Goal: Task Accomplishment & Management: Use online tool/utility

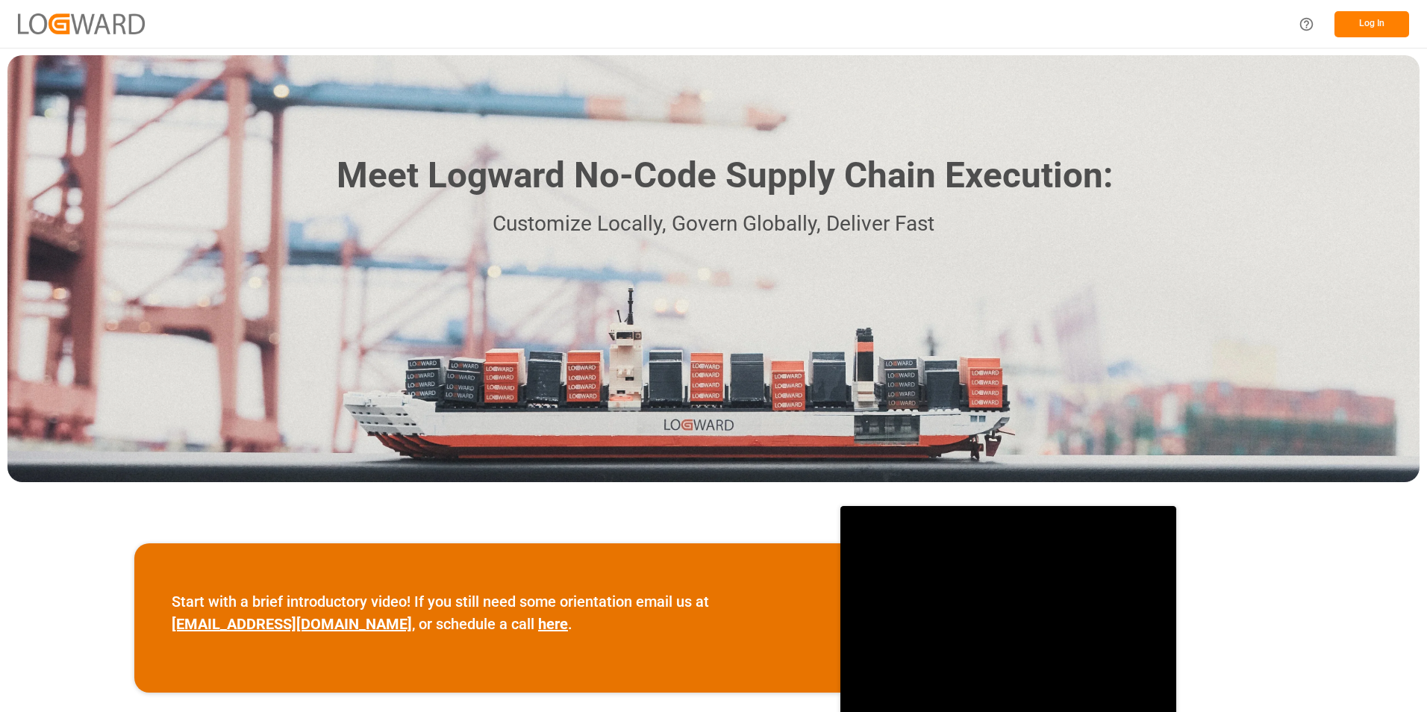
click at [1353, 24] on button "Log In" at bounding box center [1372, 24] width 75 height 26
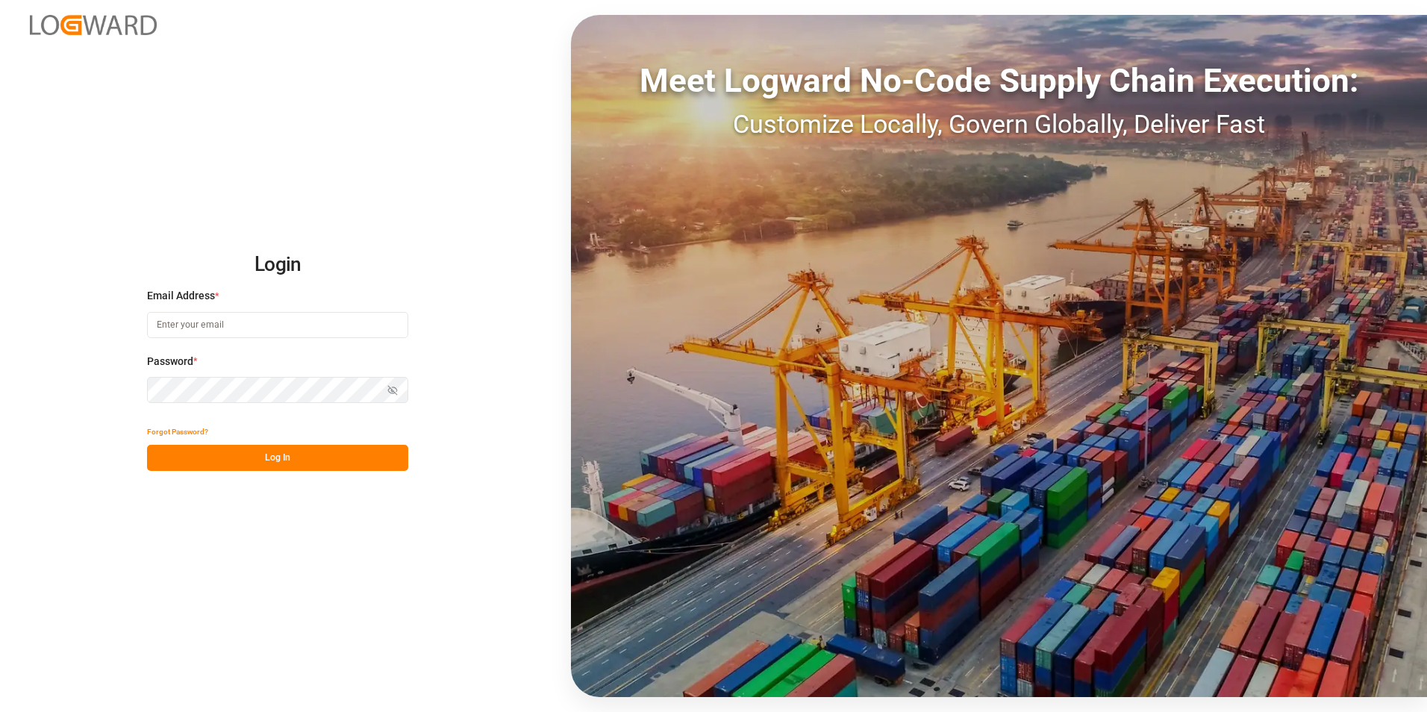
type input "[EMAIL_ADDRESS][PERSON_NAME][DOMAIN_NAME]"
click at [269, 453] on button "Log In" at bounding box center [277, 458] width 261 height 26
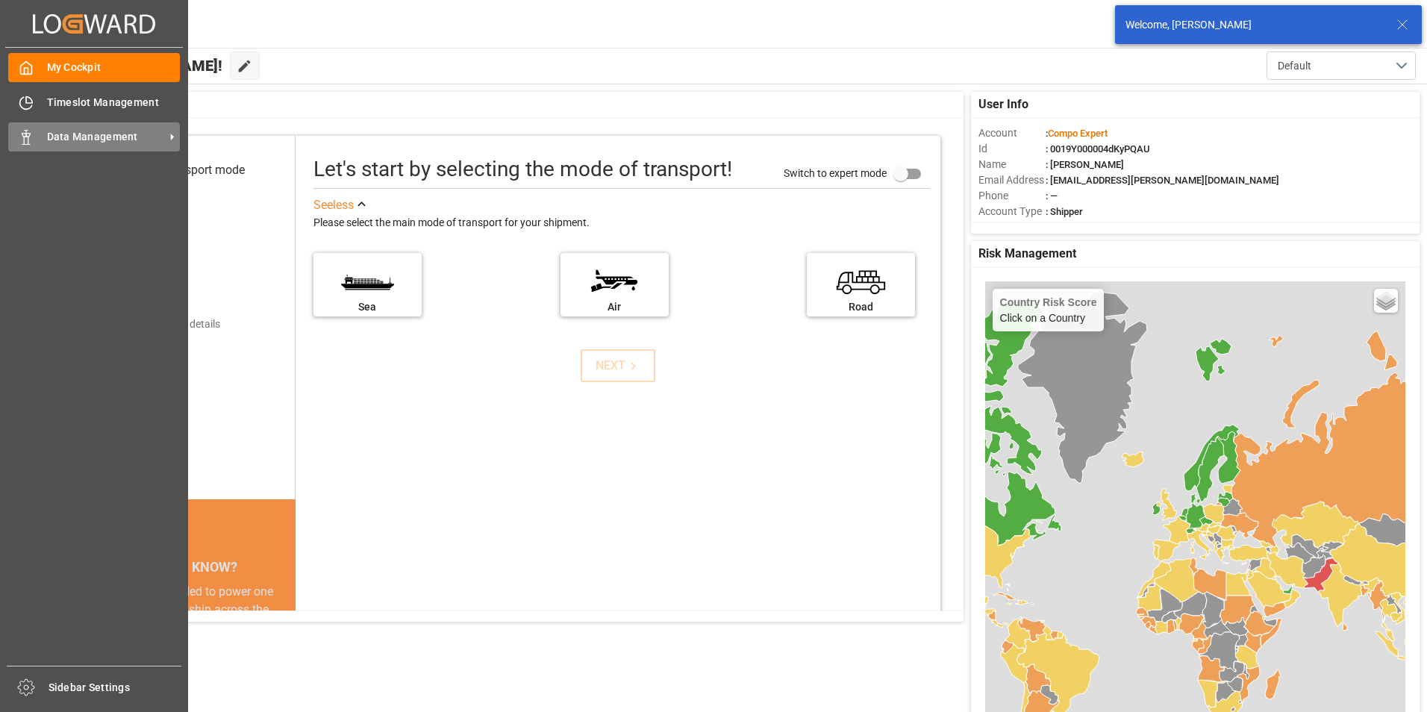
click at [63, 134] on span "Data Management" at bounding box center [106, 137] width 118 height 16
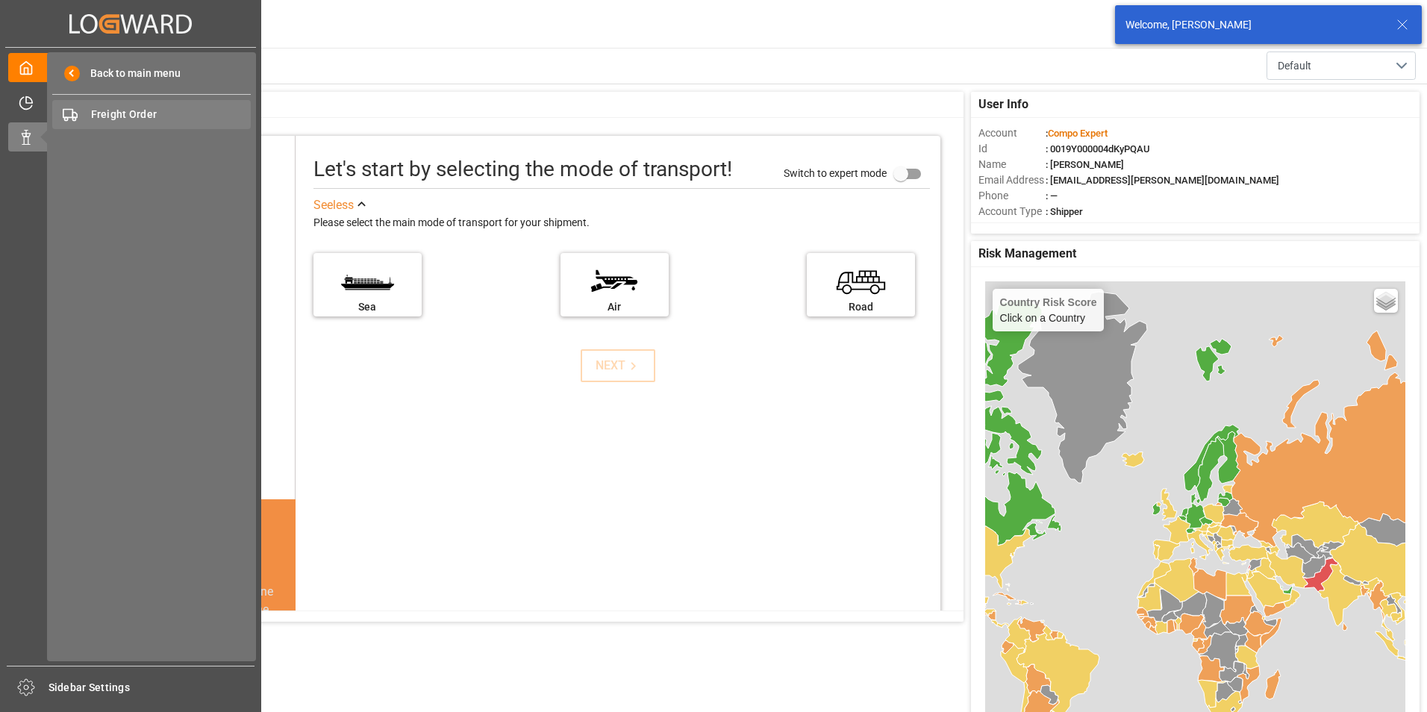
click at [125, 116] on span "Freight Order" at bounding box center [171, 115] width 161 height 16
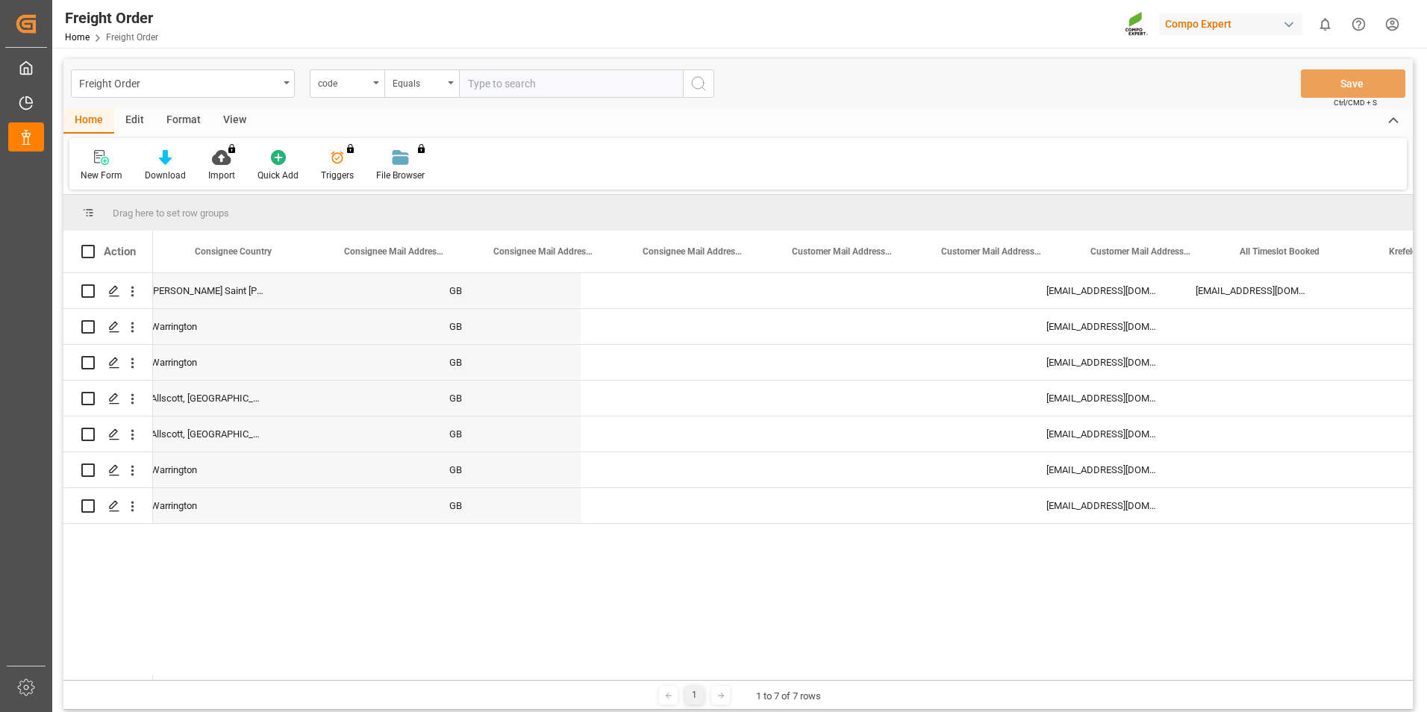
scroll to position [0, 1875]
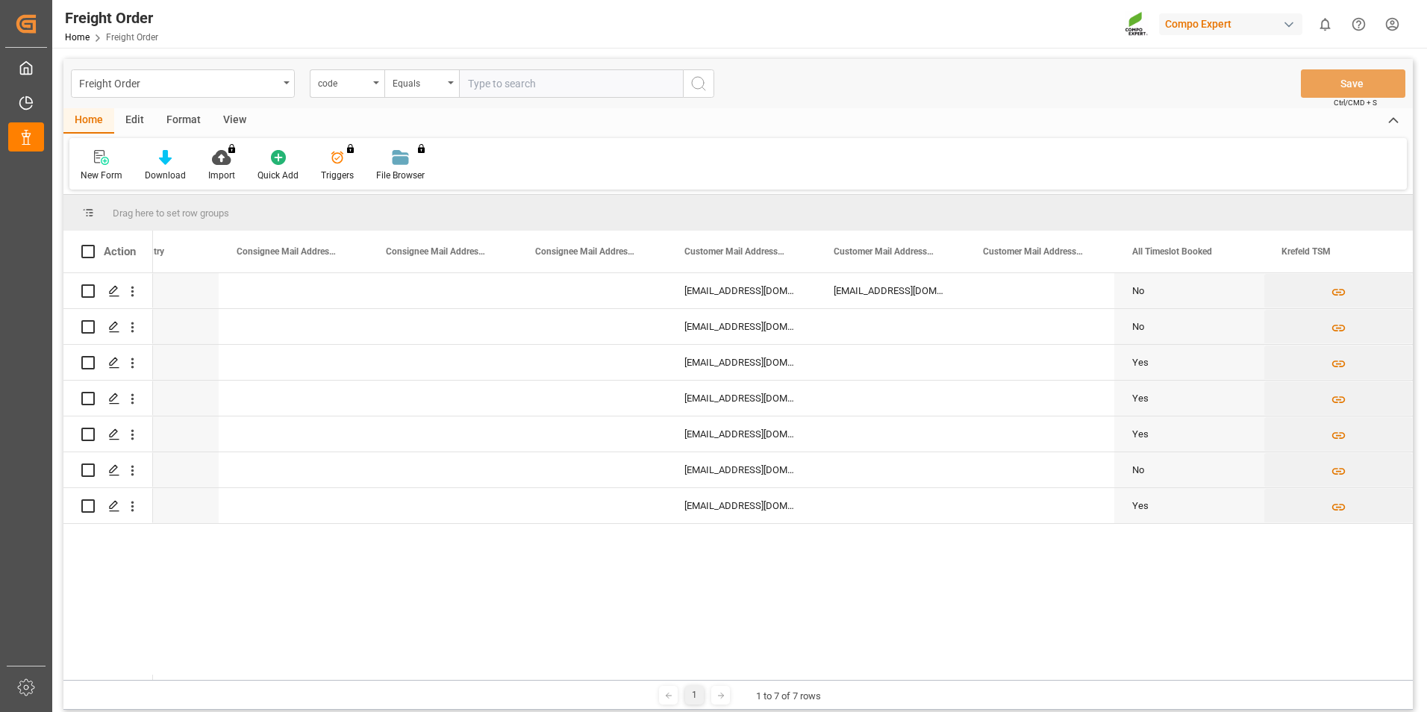
click at [1051, 682] on div "1 1 to 7 of 7 rows" at bounding box center [738, 695] width 1350 height 30
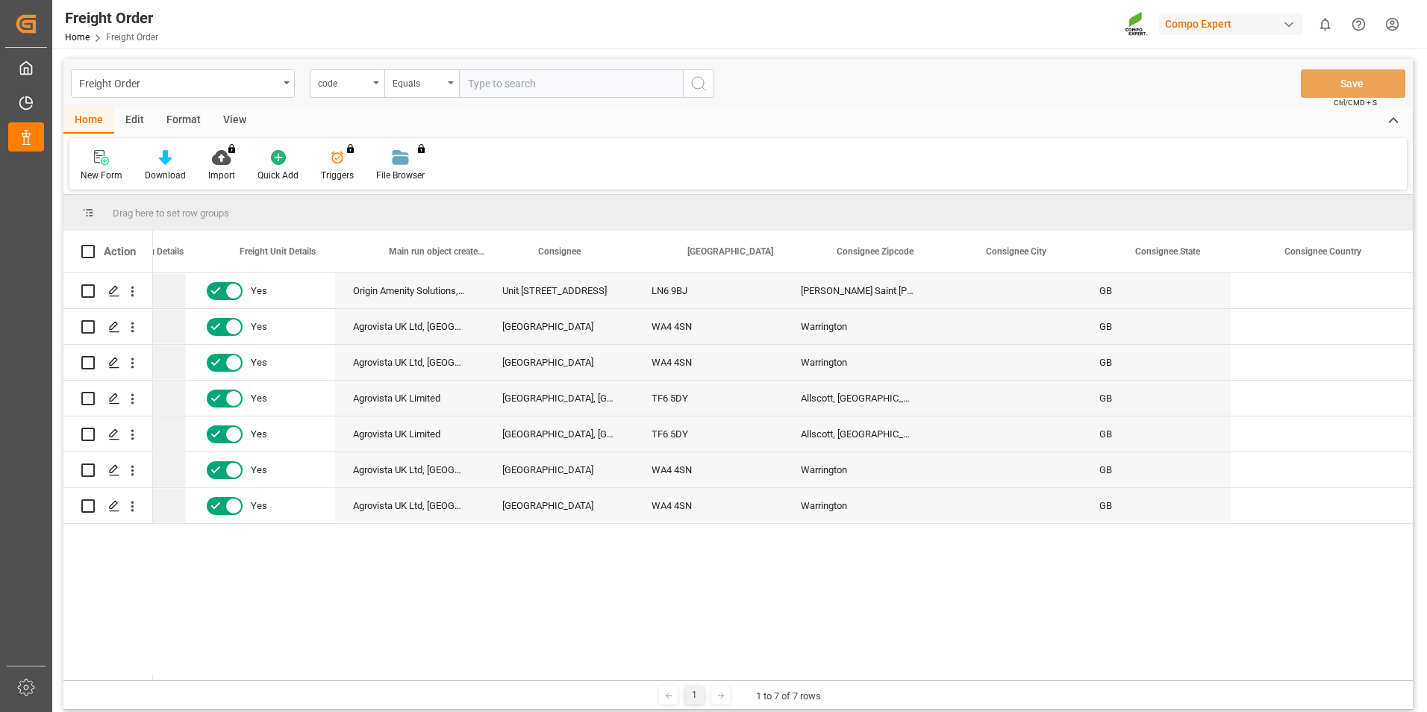
scroll to position [0, 166]
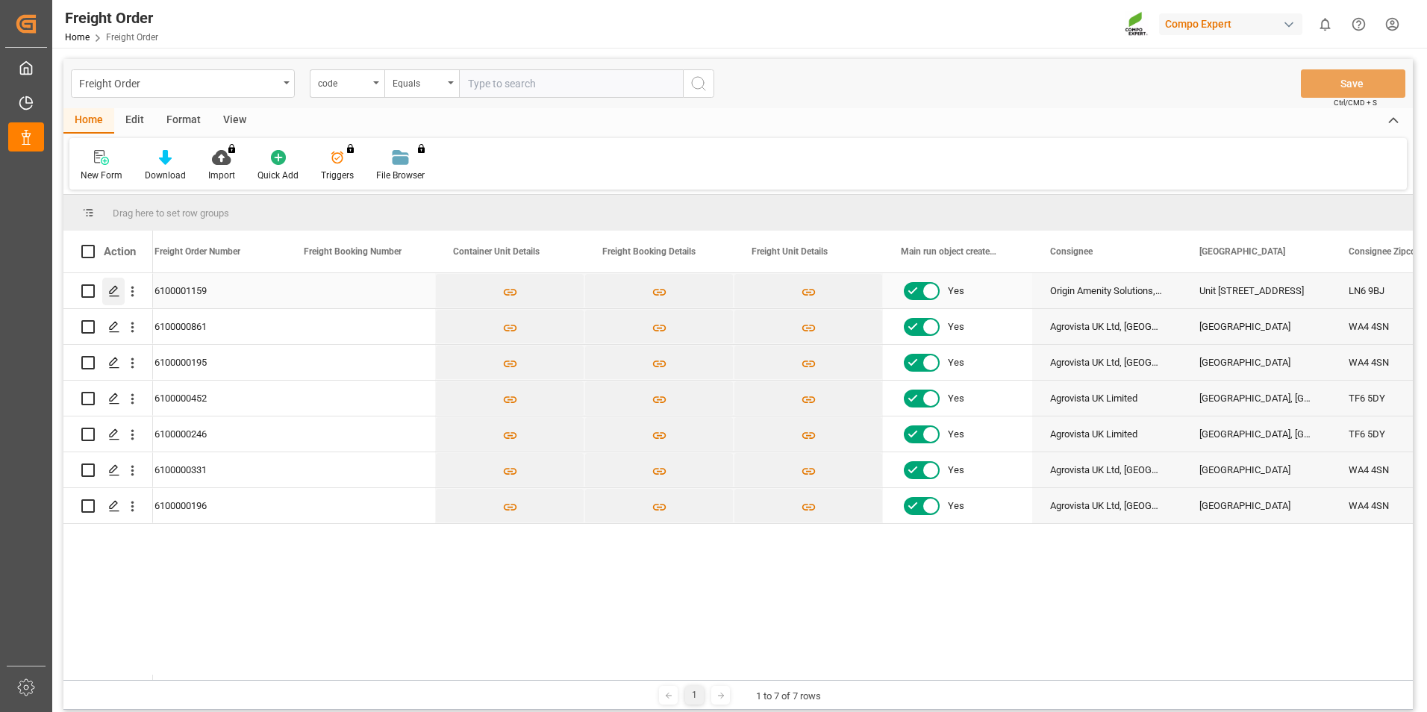
click at [107, 286] on div "Press SPACE to select this row." at bounding box center [113, 292] width 22 height 28
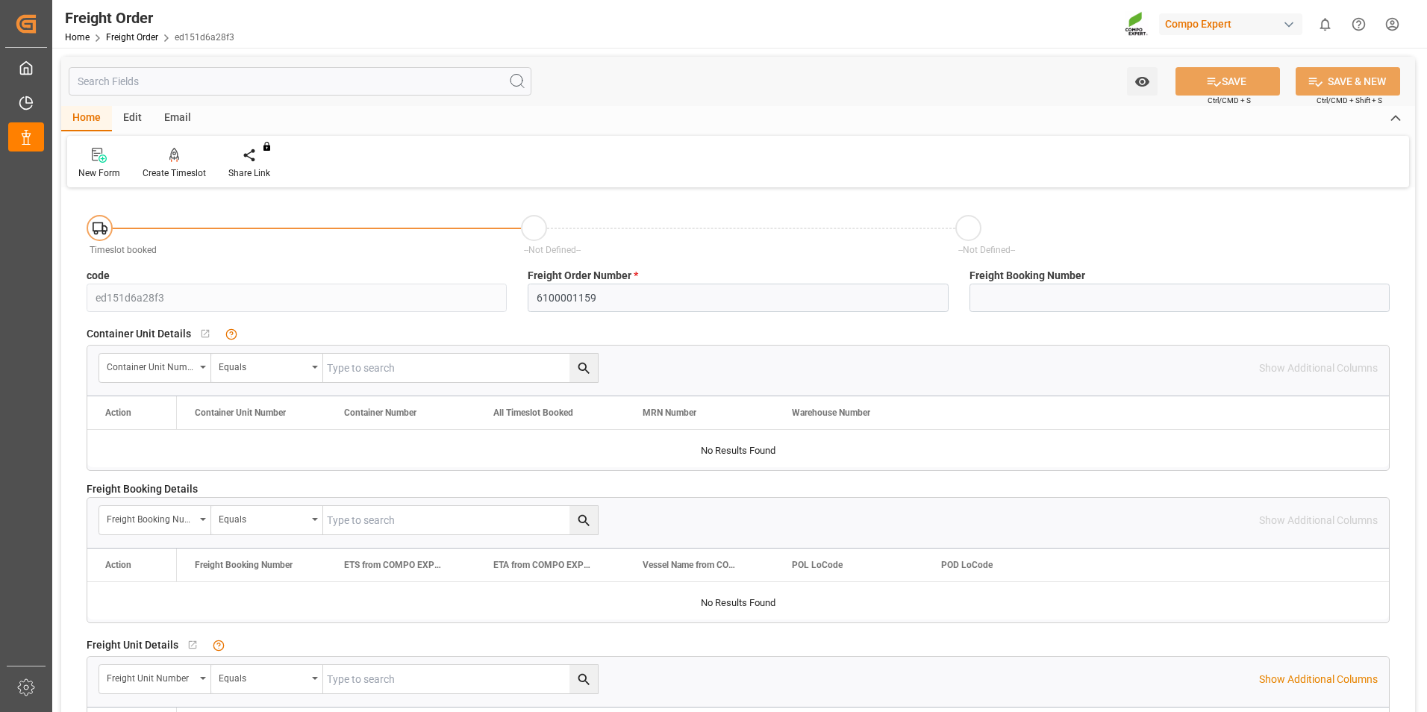
click at [492, 23] on div "Freight Order Home Freight Order ed151d6a28f3 Compo Expert 0 Notifications Only…" at bounding box center [735, 24] width 1386 height 48
click at [777, 85] on div "You do not have permission for watch. Contact admin. SAVE Ctrl/CMD + S SAVE & N…" at bounding box center [738, 81] width 1354 height 49
click at [757, 62] on div "You do not have permission for watch. Contact admin. SAVE Ctrl/CMD + S SAVE & N…" at bounding box center [738, 81] width 1354 height 49
click at [758, 16] on div "Freight Order Home Freight Order ed151d6a28f3 Compo Expert 0 Notifications Only…" at bounding box center [735, 24] width 1386 height 48
click at [581, 76] on div "You do not have permission for watch. Contact admin. SAVE Ctrl/CMD + S SAVE & N…" at bounding box center [738, 81] width 1354 height 49
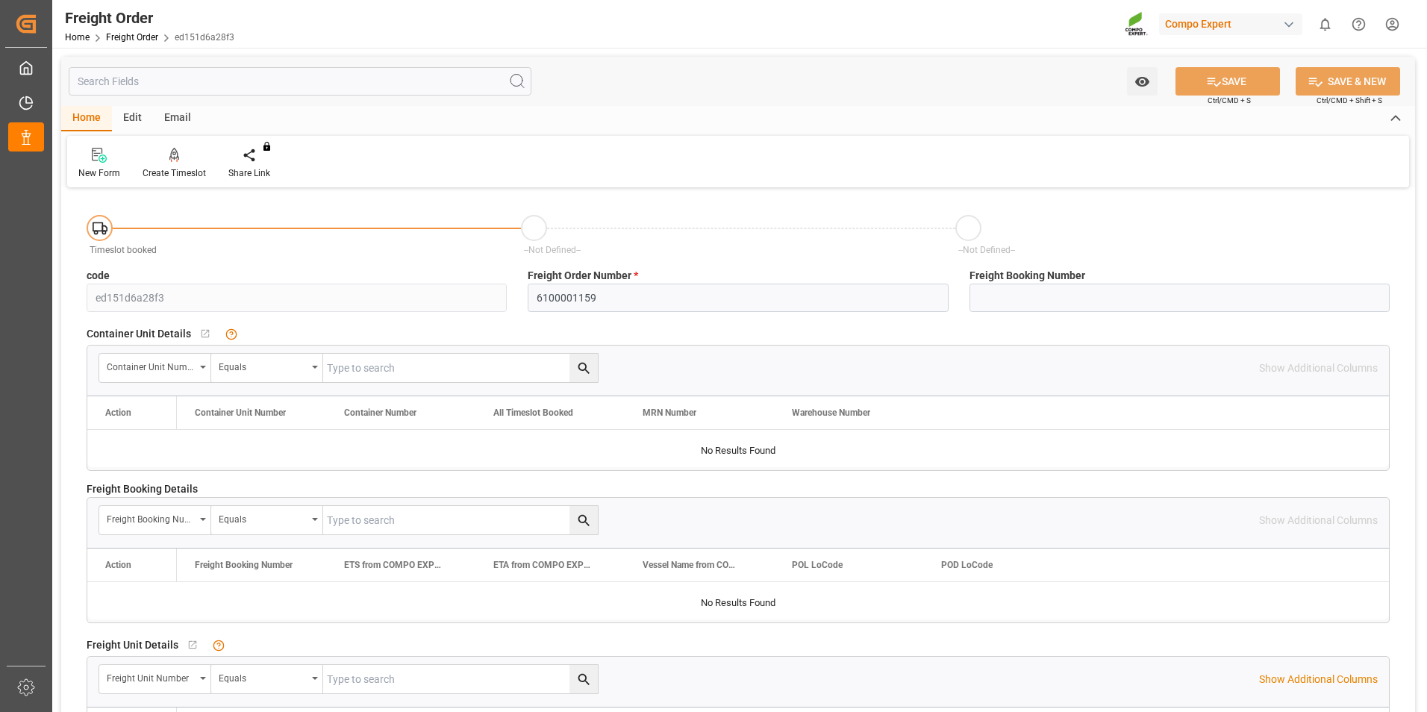
click at [655, 13] on div "Freight Order Home Freight Order ed151d6a28f3 Compo Expert 0 Notifications Only…" at bounding box center [735, 24] width 1386 height 48
click at [618, 19] on div "Freight Order Home Freight Order ed151d6a28f3 Compo Expert 0 Notifications Only…" at bounding box center [735, 24] width 1386 height 48
click at [166, 167] on div "Create Timeslot" at bounding box center [174, 172] width 63 height 13
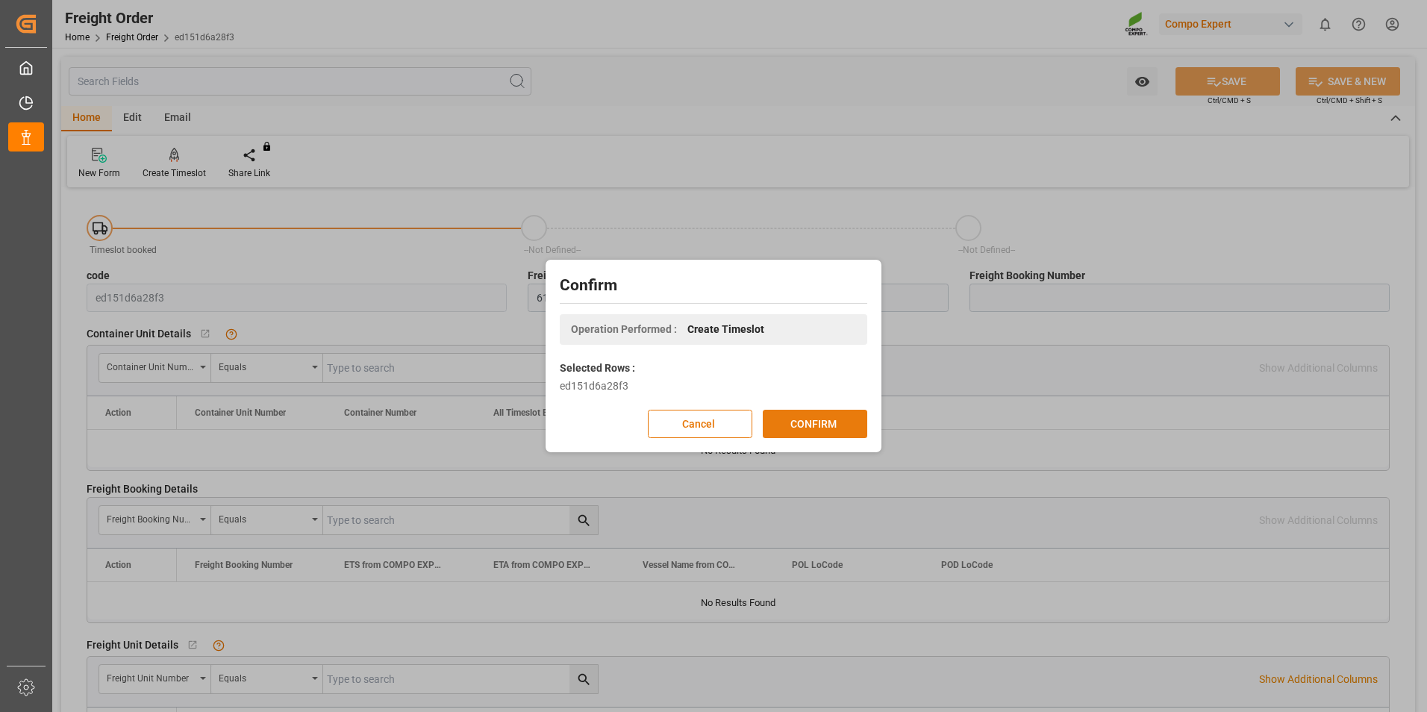
click at [808, 422] on button "CONFIRM" at bounding box center [815, 424] width 105 height 28
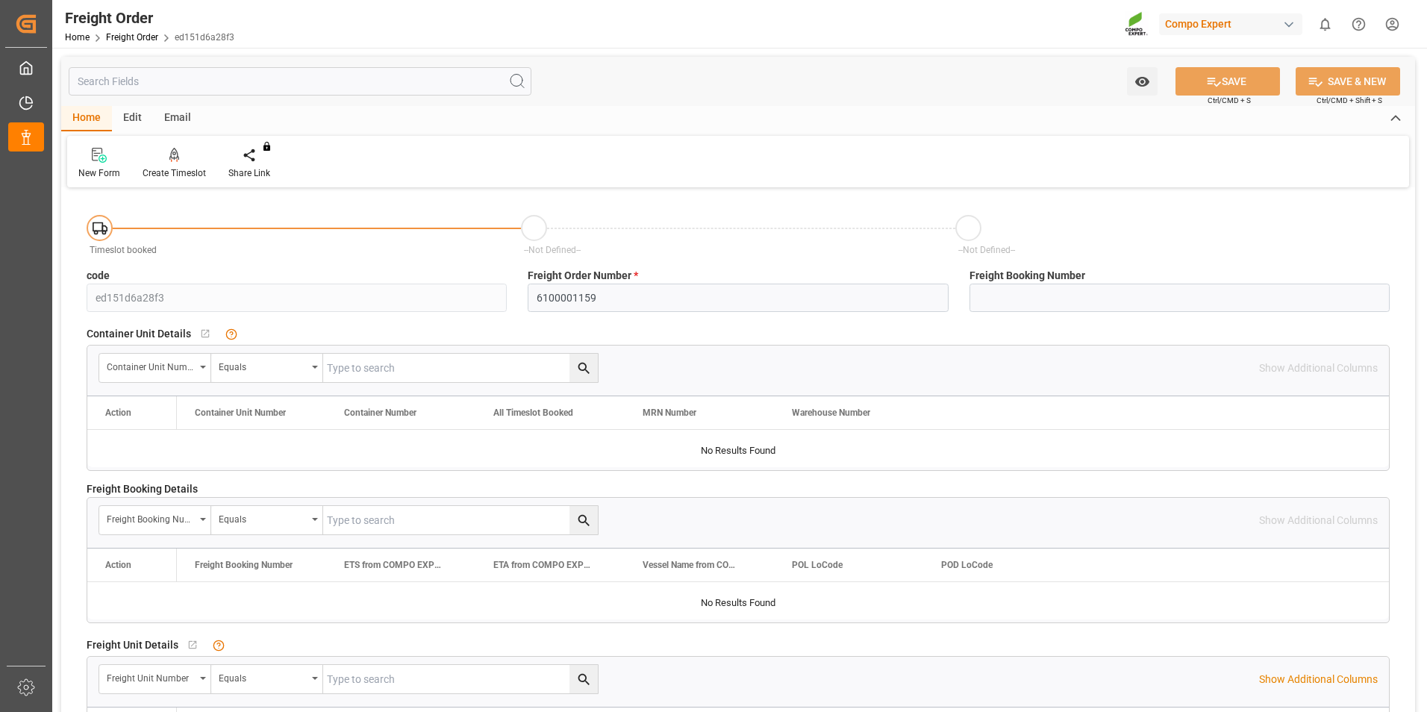
click at [1322, 25] on div "Created a time slot!" at bounding box center [1268, 24] width 317 height 49
click at [1313, 25] on button "0" at bounding box center [1326, 24] width 34 height 34
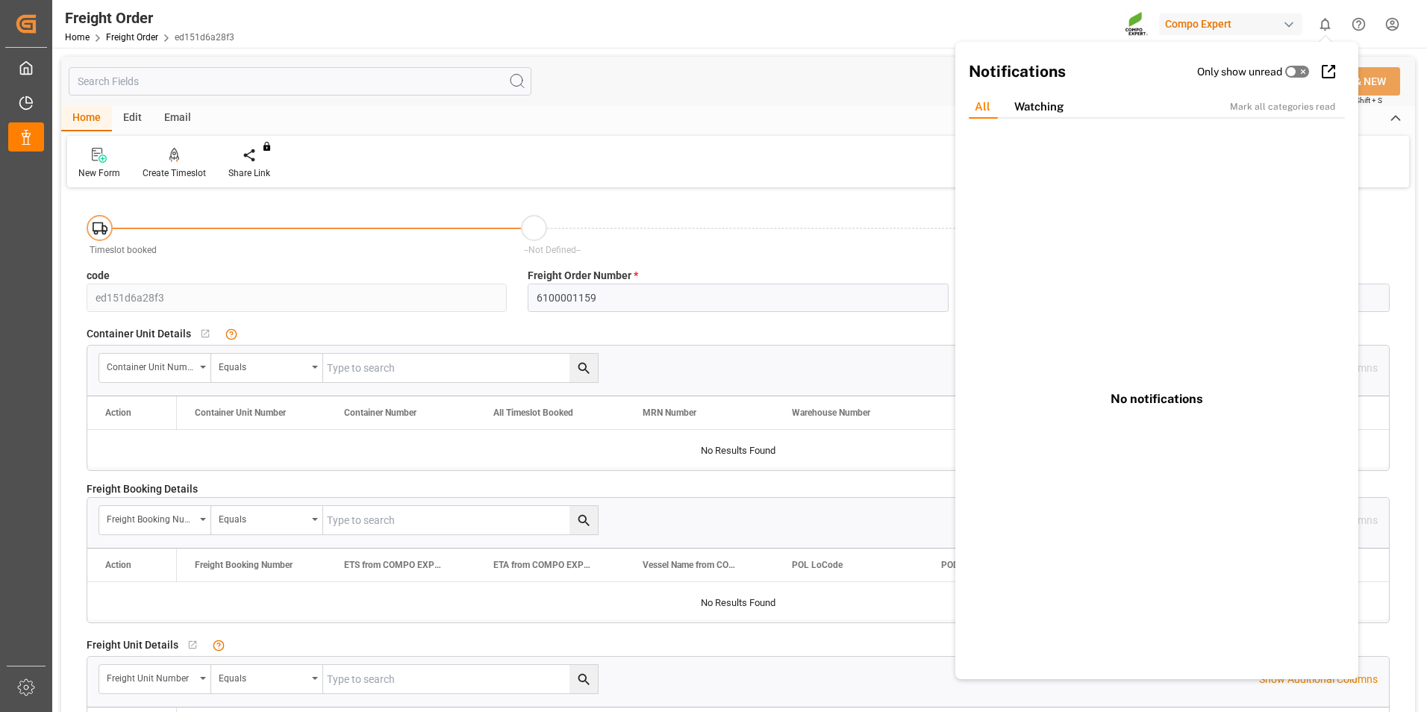
click at [797, 155] on div "New Form Create Timeslot Share Link You don't have permission for this feature.…" at bounding box center [738, 162] width 1342 height 52
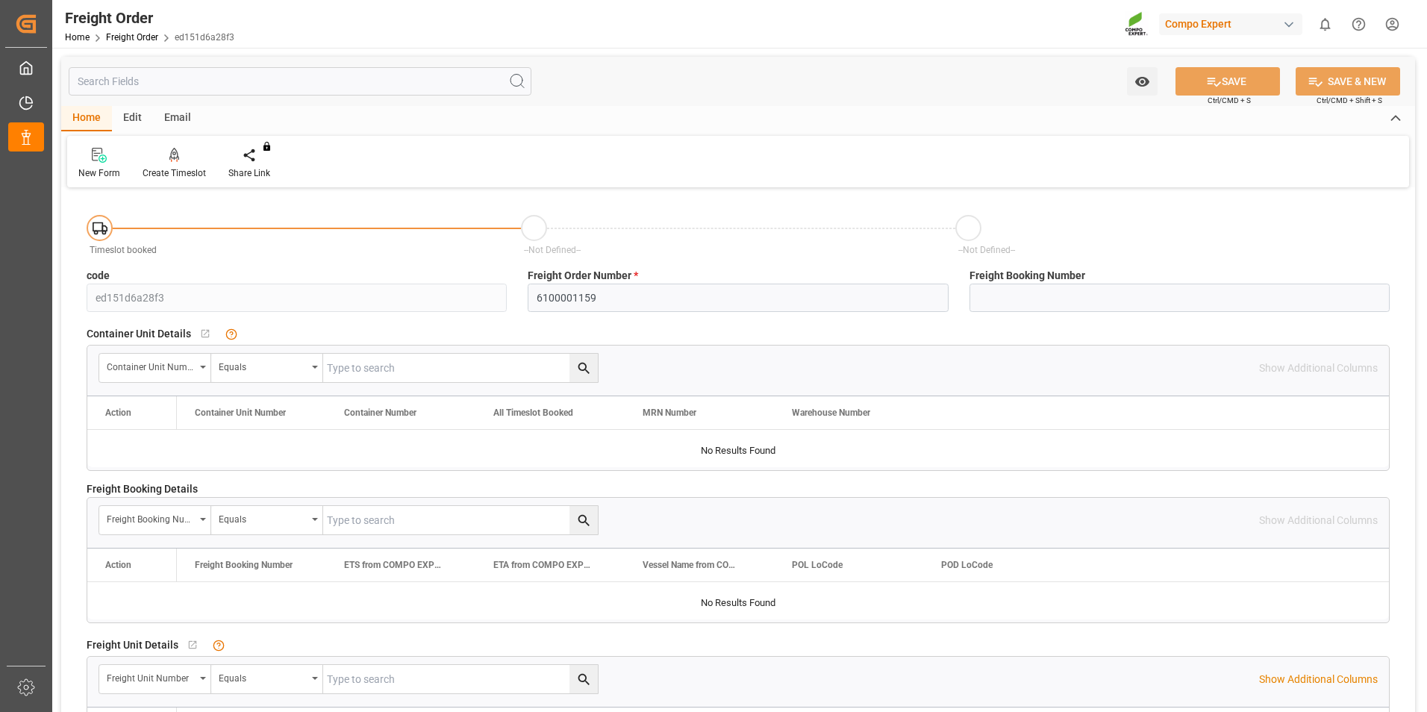
click at [1129, 219] on div "--Not Defined--" at bounding box center [1173, 236] width 434 height 43
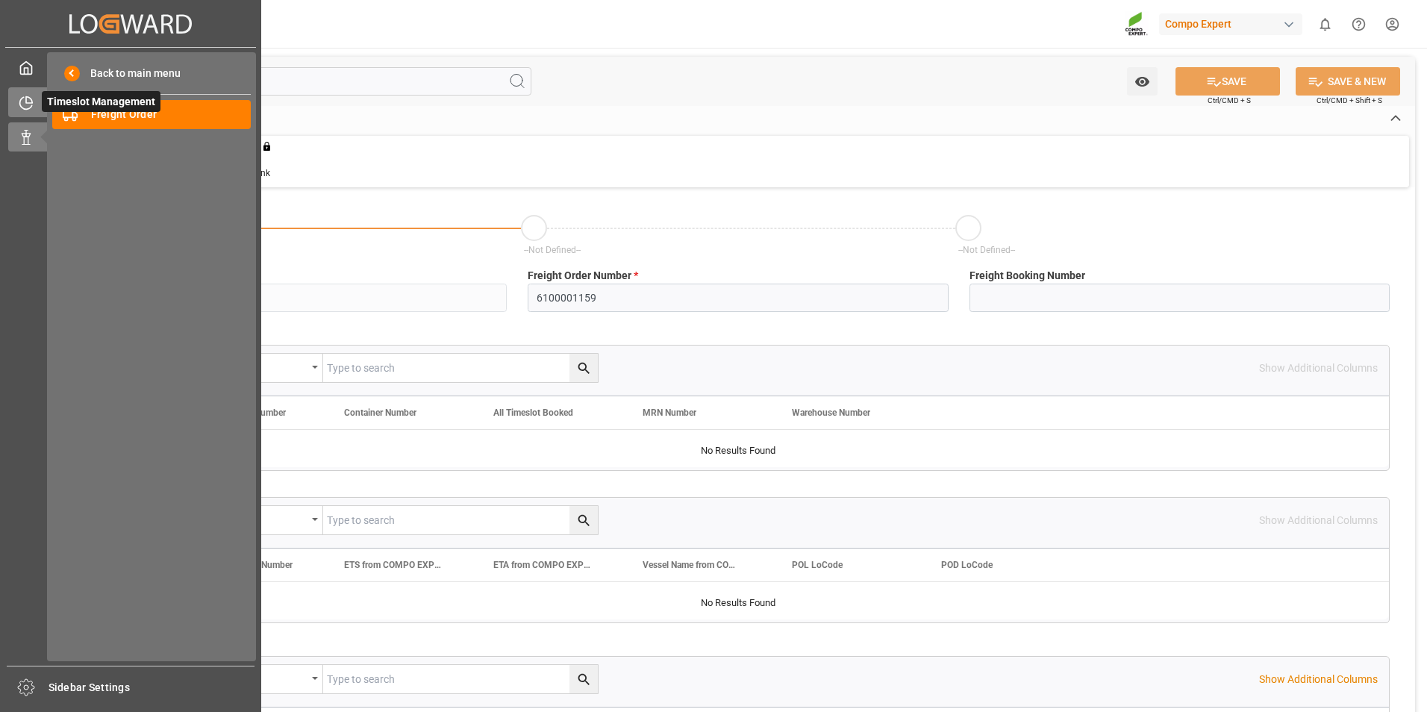
click at [25, 103] on icon at bounding box center [26, 103] width 15 height 15
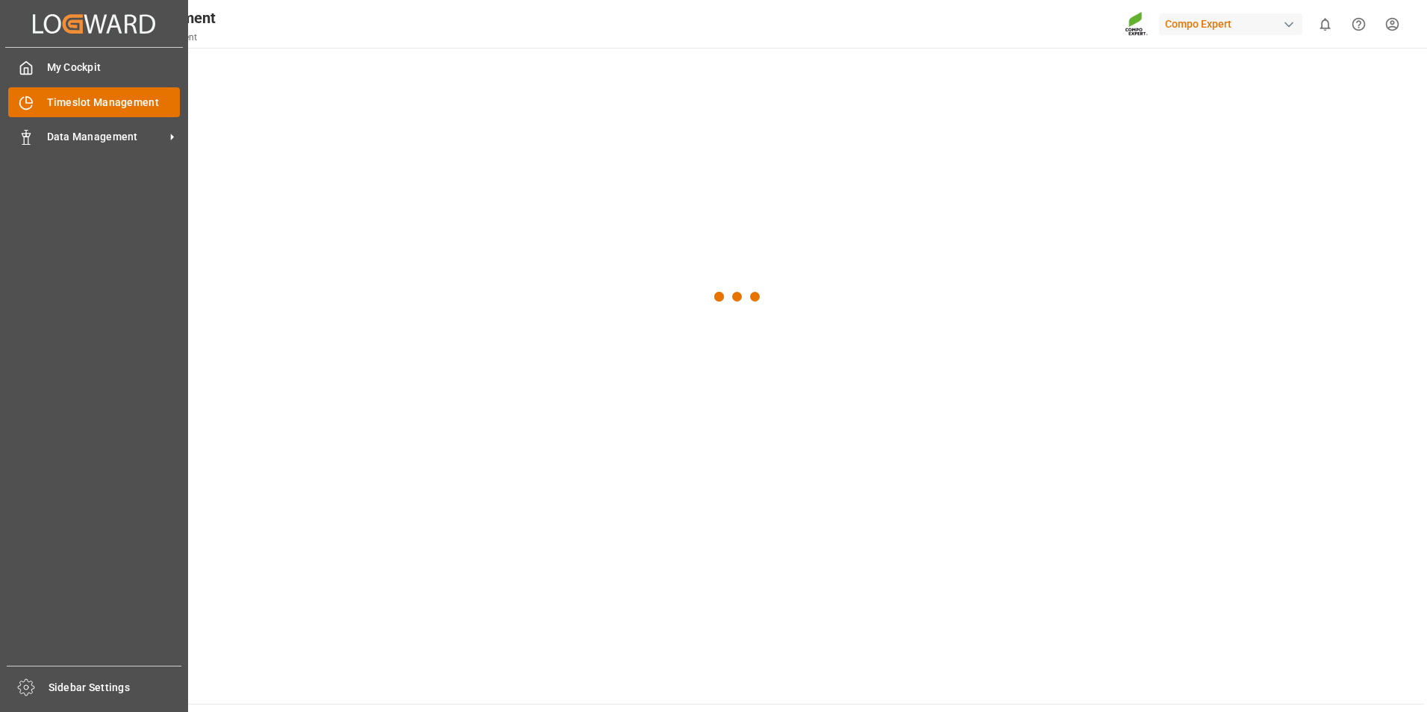
click at [96, 108] on span "Timeslot Management" at bounding box center [114, 103] width 134 height 16
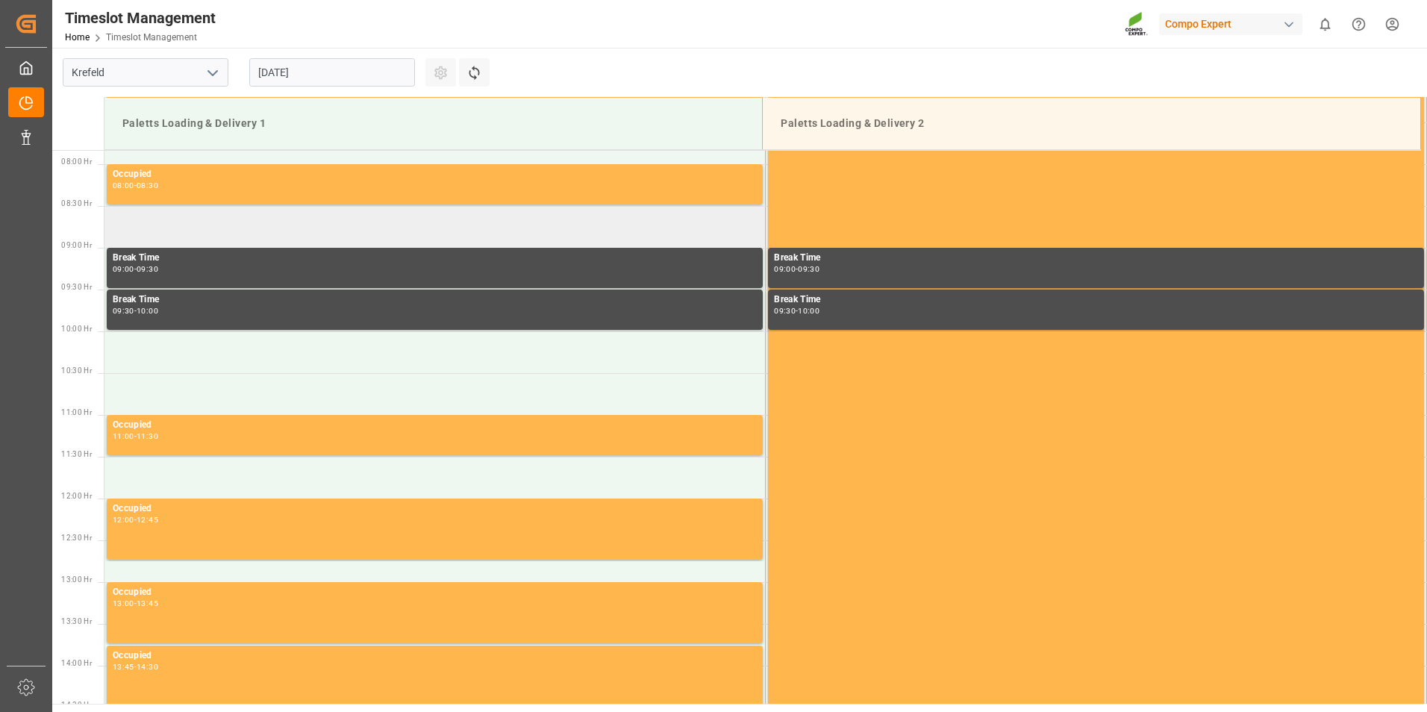
scroll to position [659, 0]
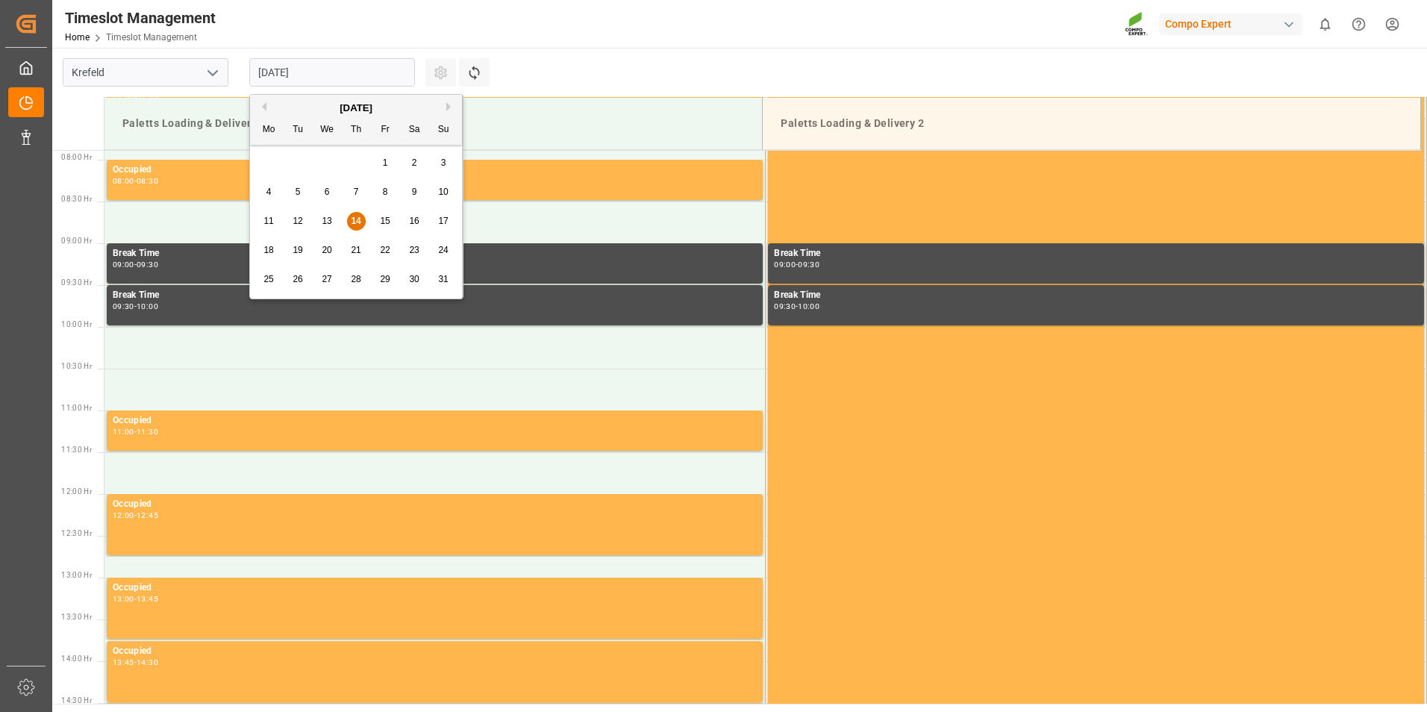
click at [320, 63] on input "[DATE]" at bounding box center [332, 72] width 166 height 28
click at [381, 224] on span "15" at bounding box center [385, 221] width 10 height 10
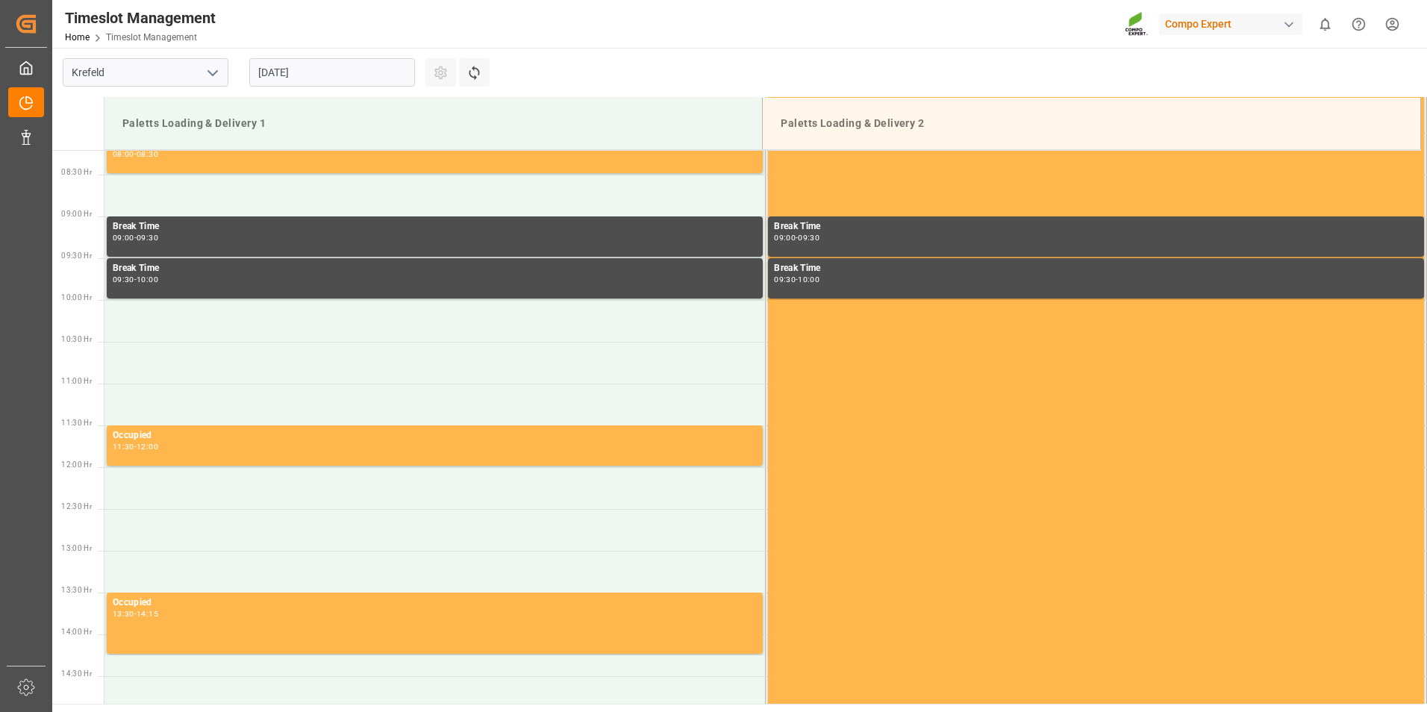
scroll to position [734, 0]
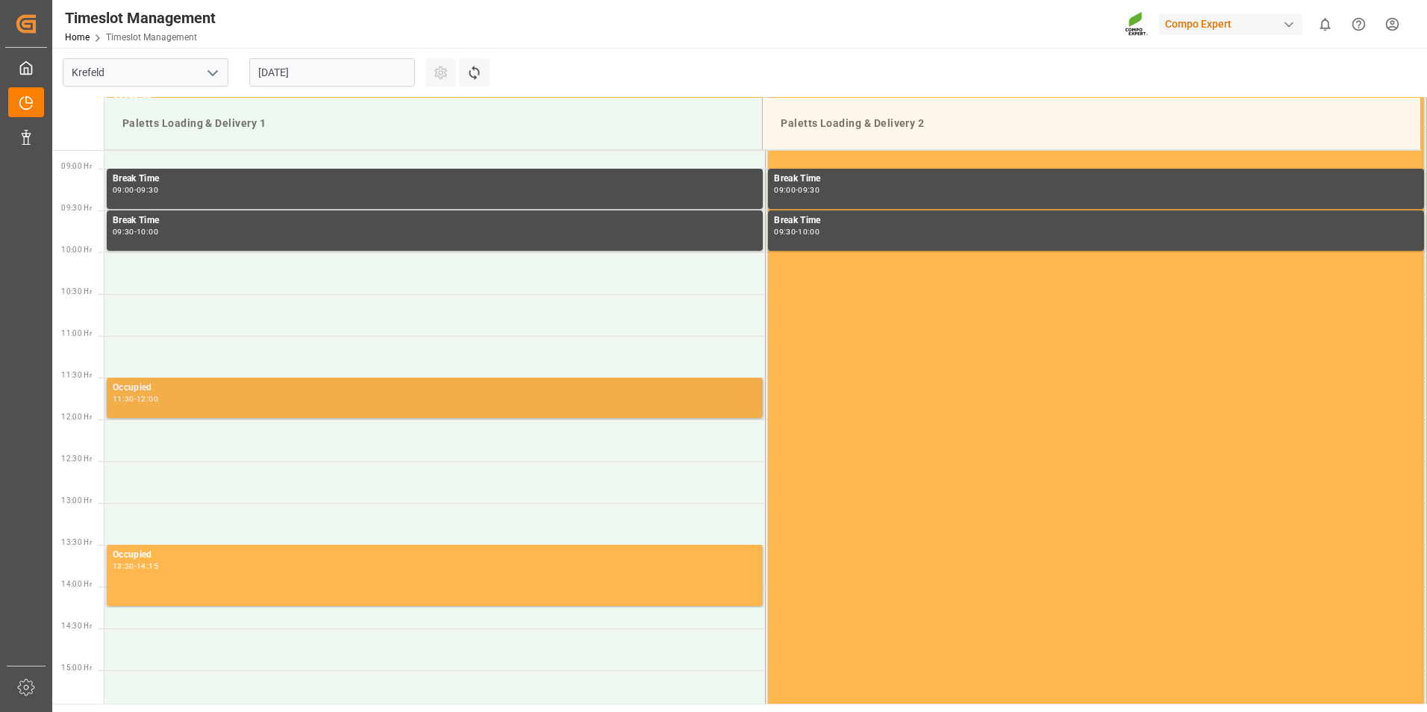
click at [255, 390] on div "Occupied" at bounding box center [435, 388] width 644 height 15
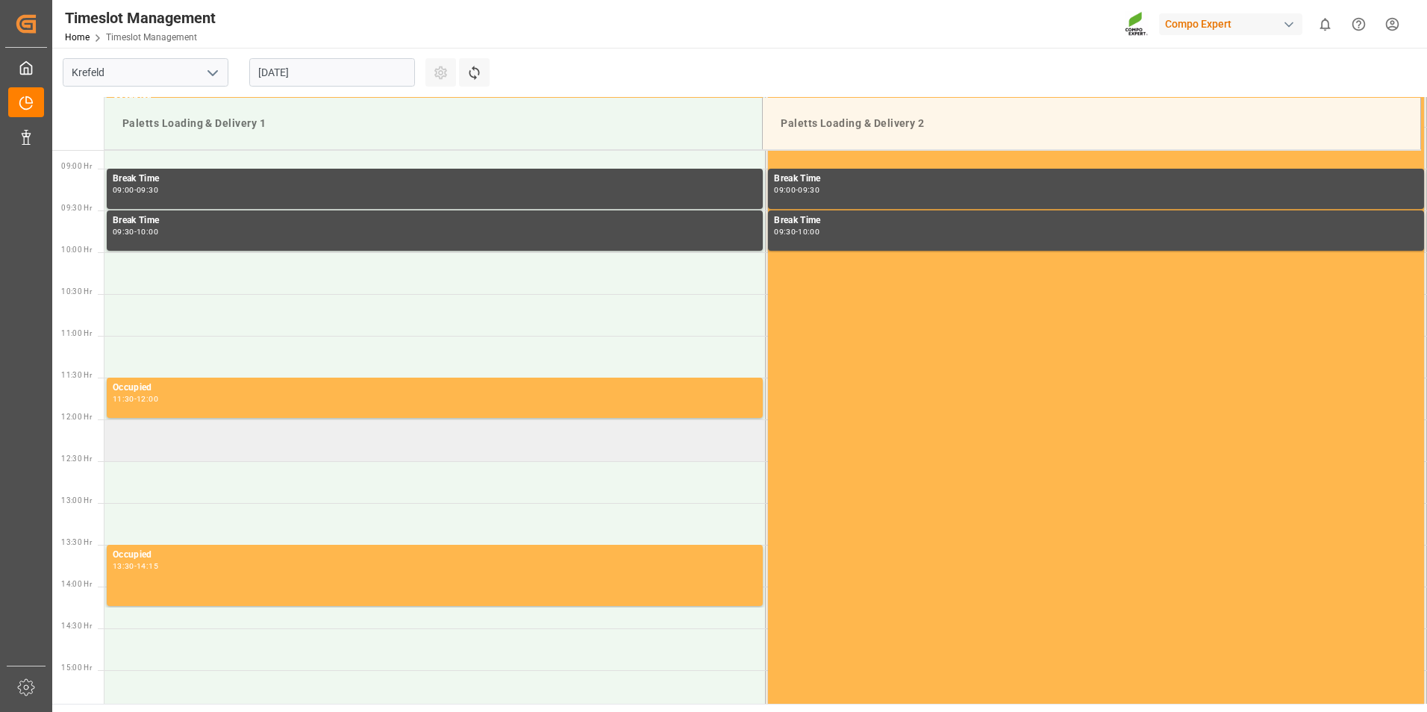
click at [252, 428] on td at bounding box center [435, 441] width 661 height 42
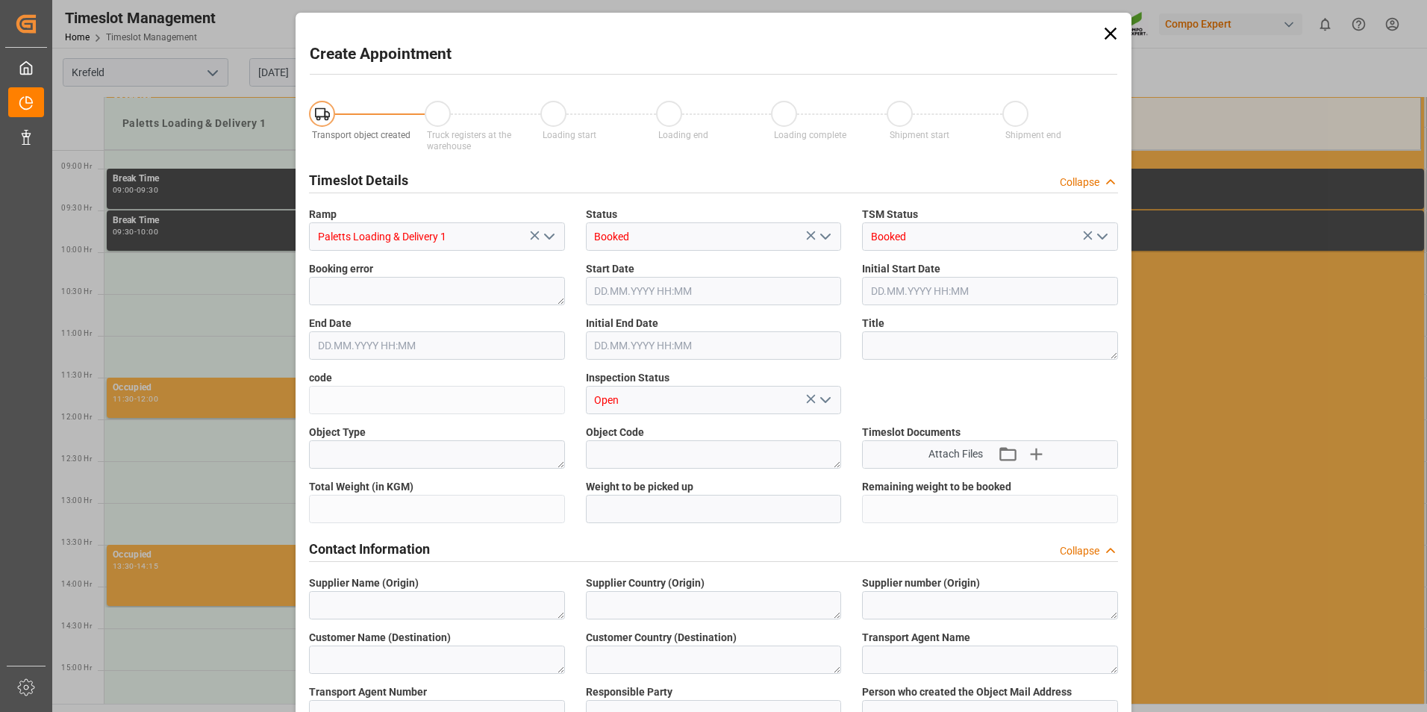
type input "[DATE] 12:00"
type input "[DATE] 12:30"
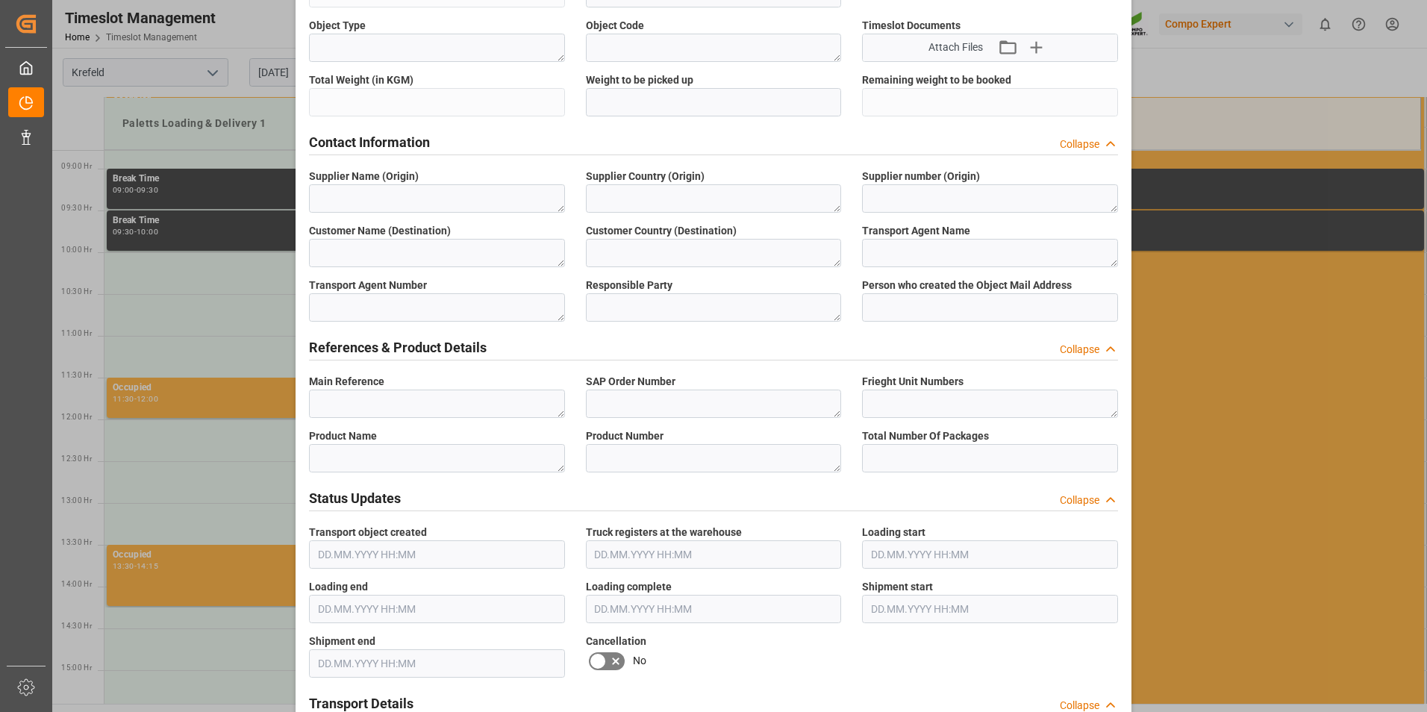
scroll to position [448, 0]
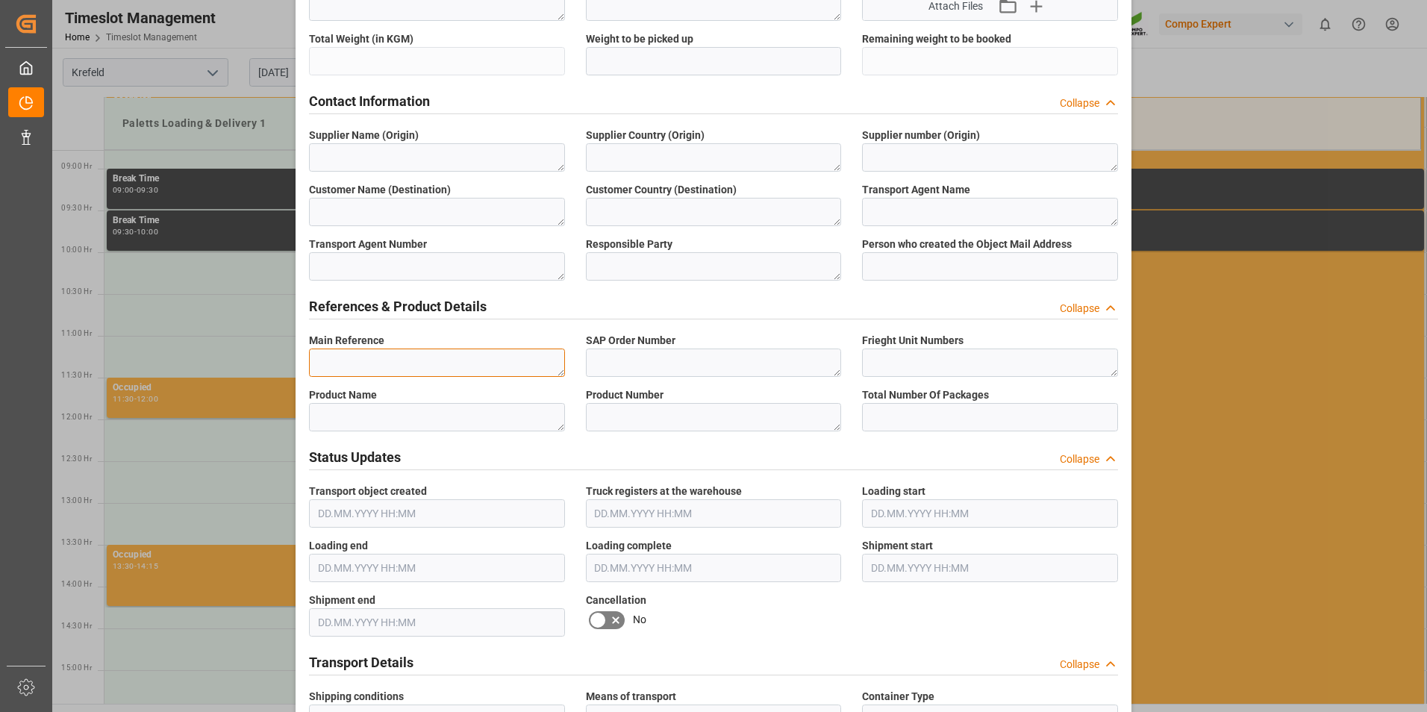
click at [395, 364] on textarea at bounding box center [437, 363] width 256 height 28
click at [386, 362] on textarea at bounding box center [437, 363] width 256 height 28
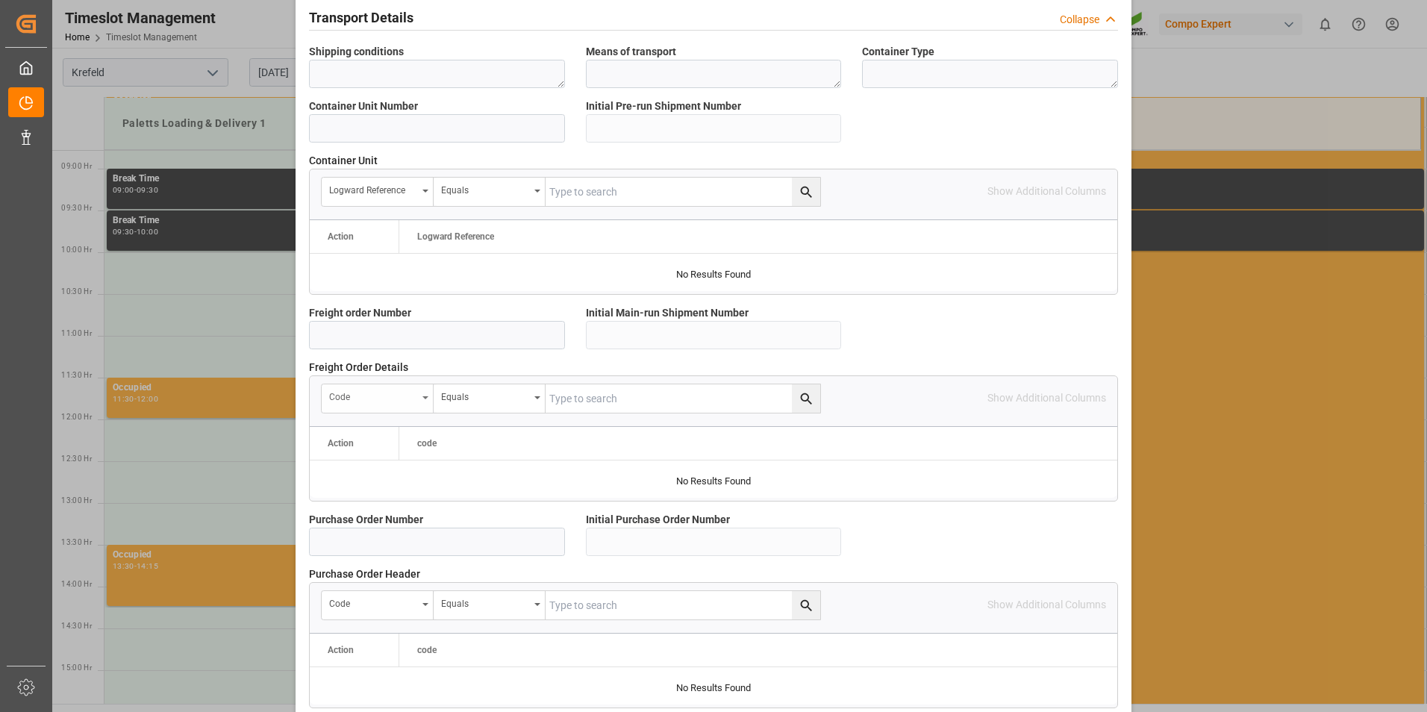
scroll to position [1120, 0]
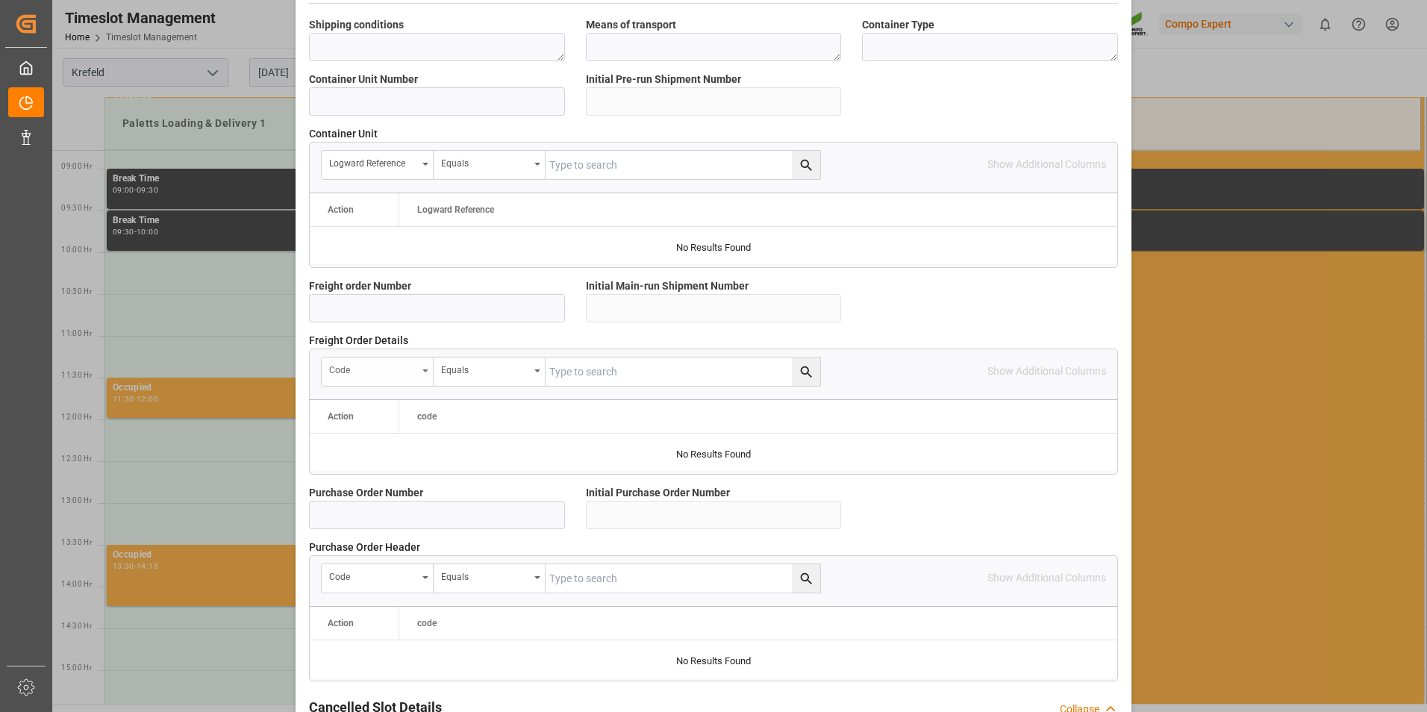
click at [383, 370] on div "code" at bounding box center [373, 368] width 88 height 17
click at [448, 443] on div at bounding box center [714, 452] width 808 height 37
click at [611, 464] on div at bounding box center [714, 452] width 808 height 37
click at [410, 426] on div "code" at bounding box center [473, 416] width 149 height 33
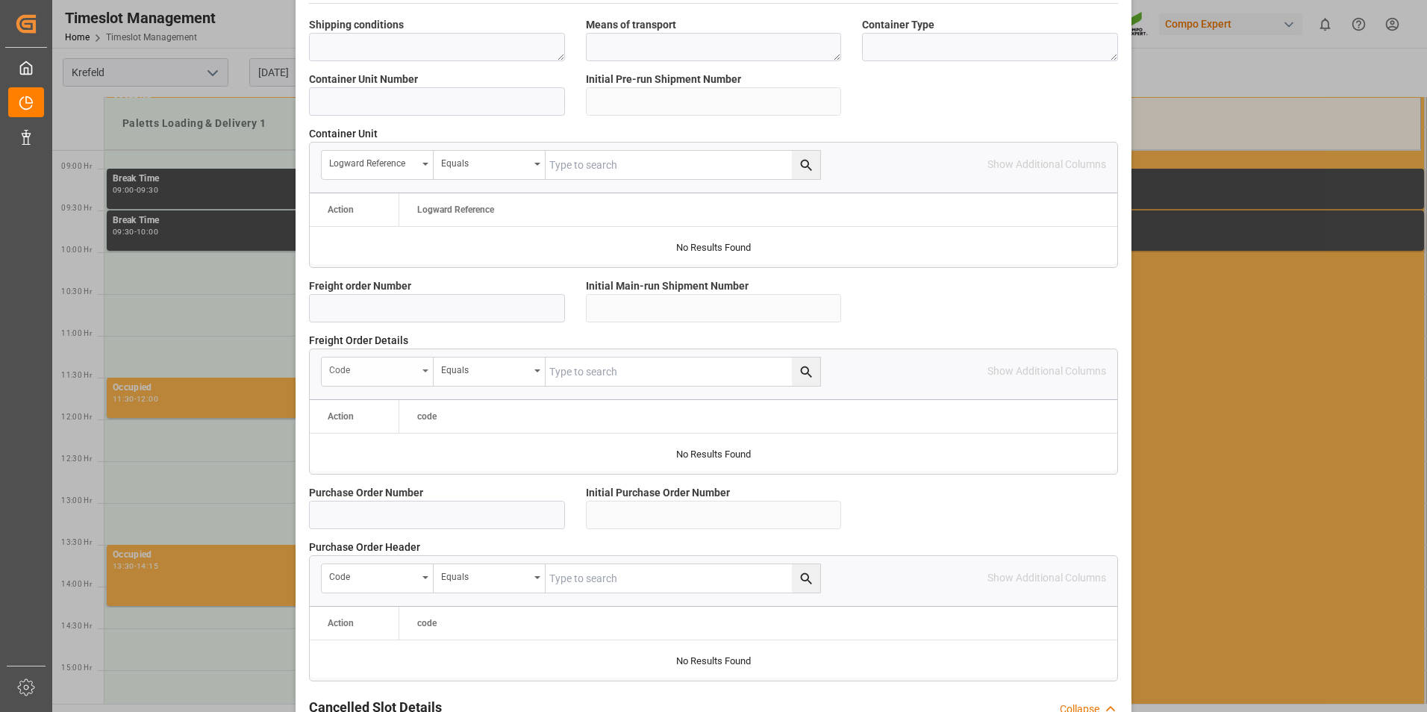
click at [414, 372] on div "code" at bounding box center [373, 368] width 88 height 17
click at [396, 408] on input "text" at bounding box center [433, 406] width 211 height 24
type input "e"
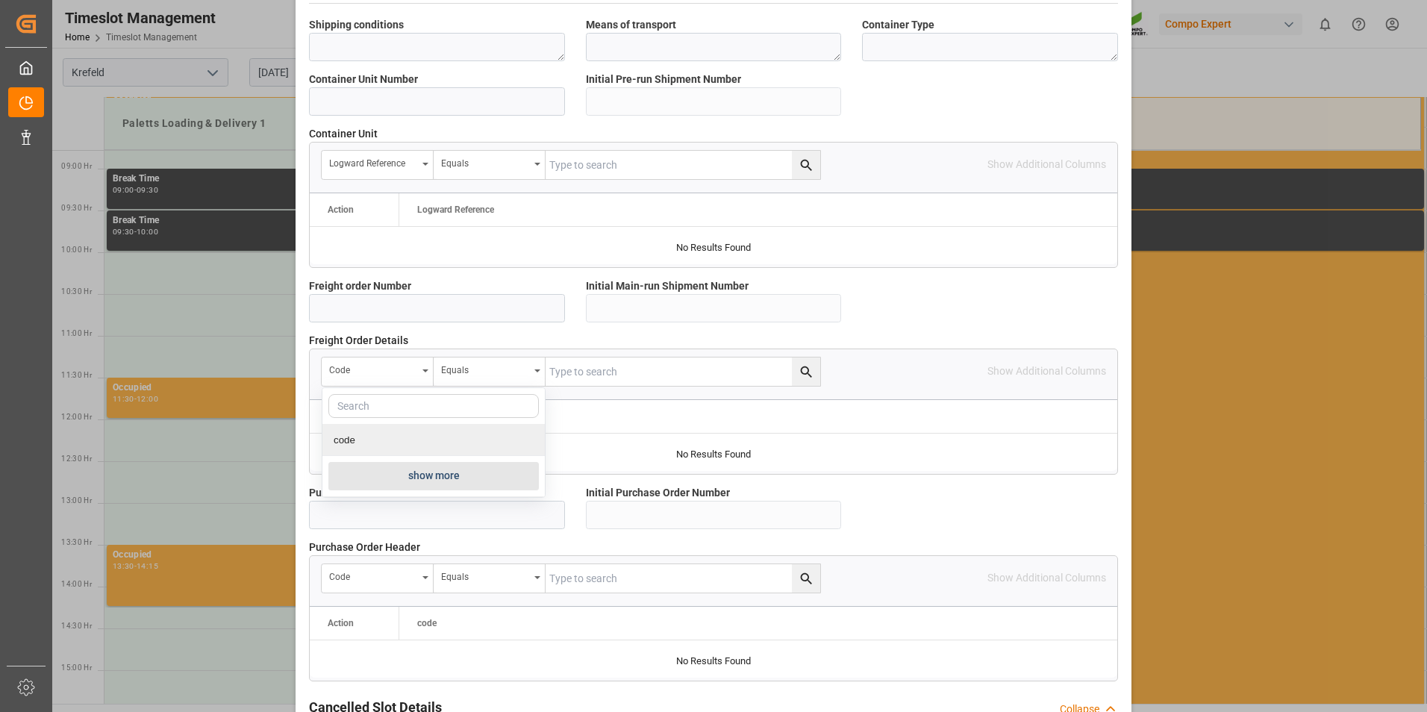
click at [701, 437] on div at bounding box center [714, 452] width 808 height 37
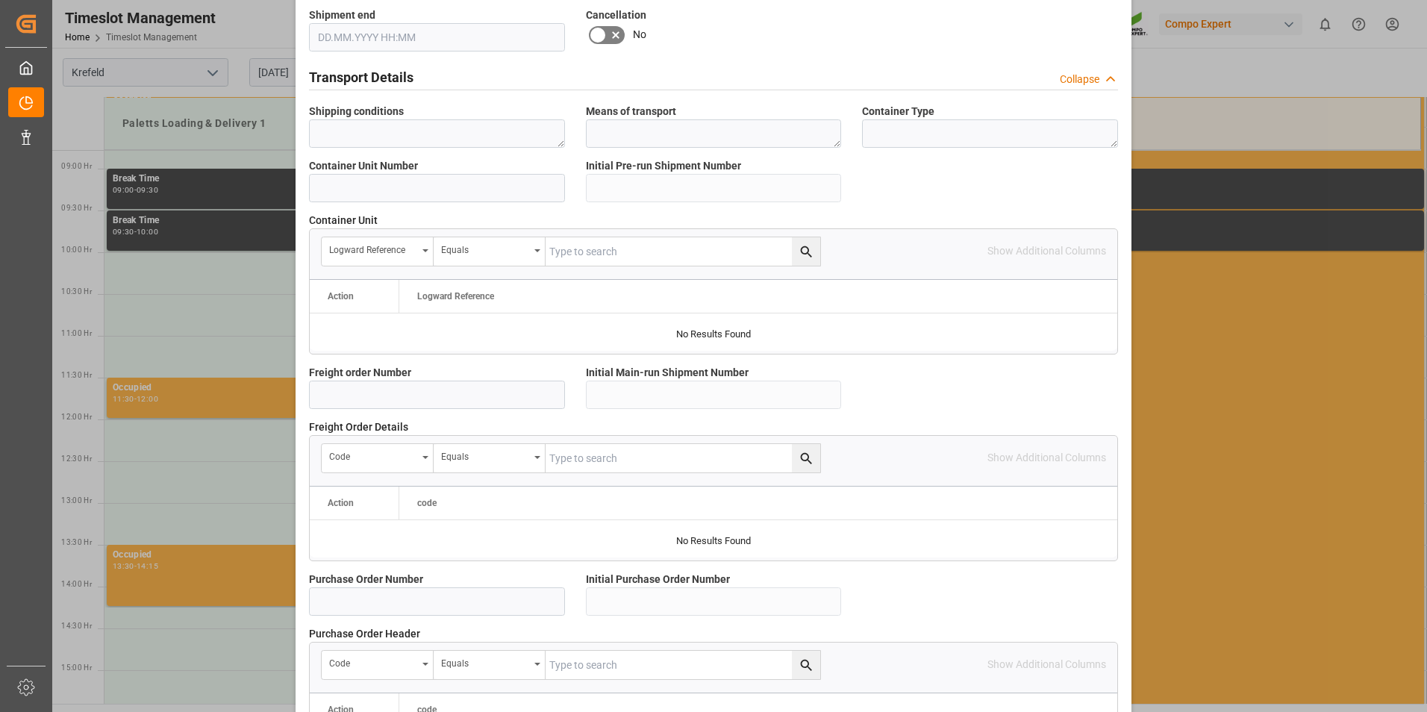
scroll to position [1036, 0]
click at [384, 244] on div "Logward Reference" at bounding box center [373, 245] width 88 height 17
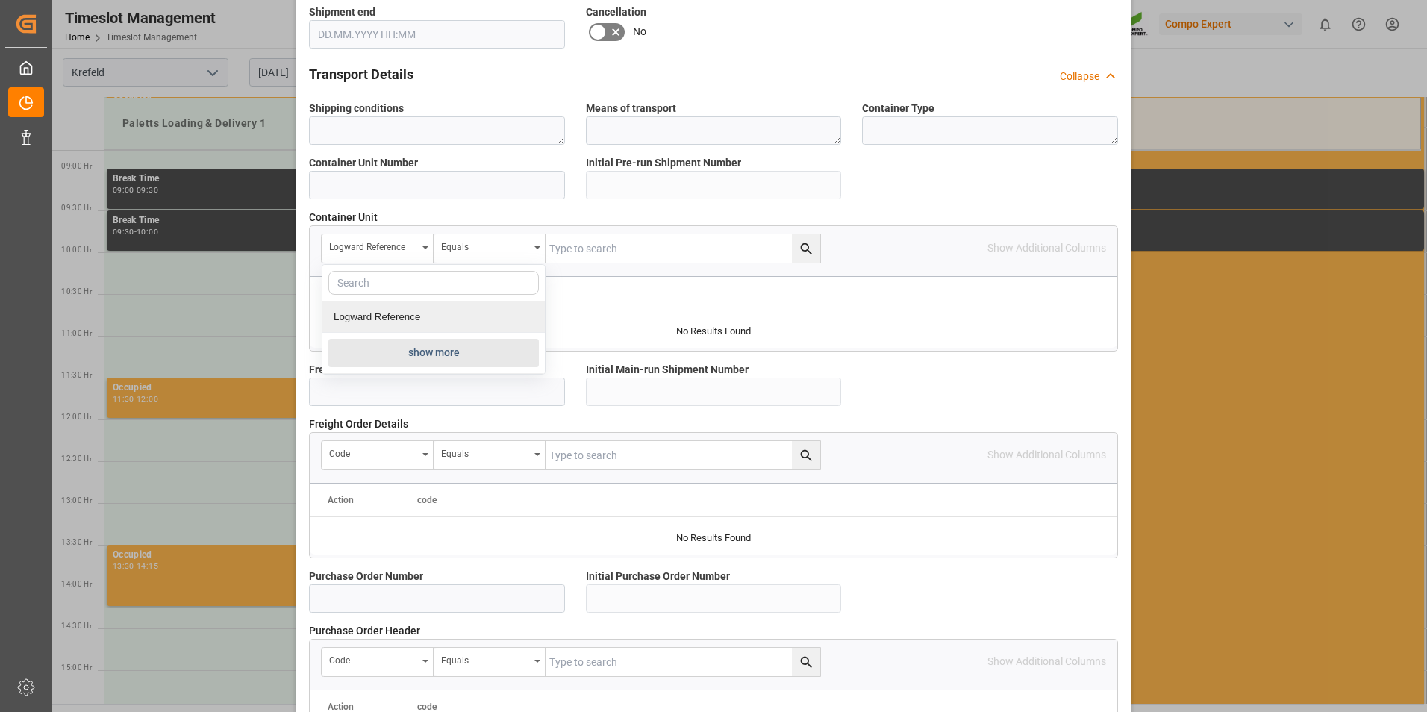
click at [426, 361] on button "show more" at bounding box center [433, 353] width 211 height 28
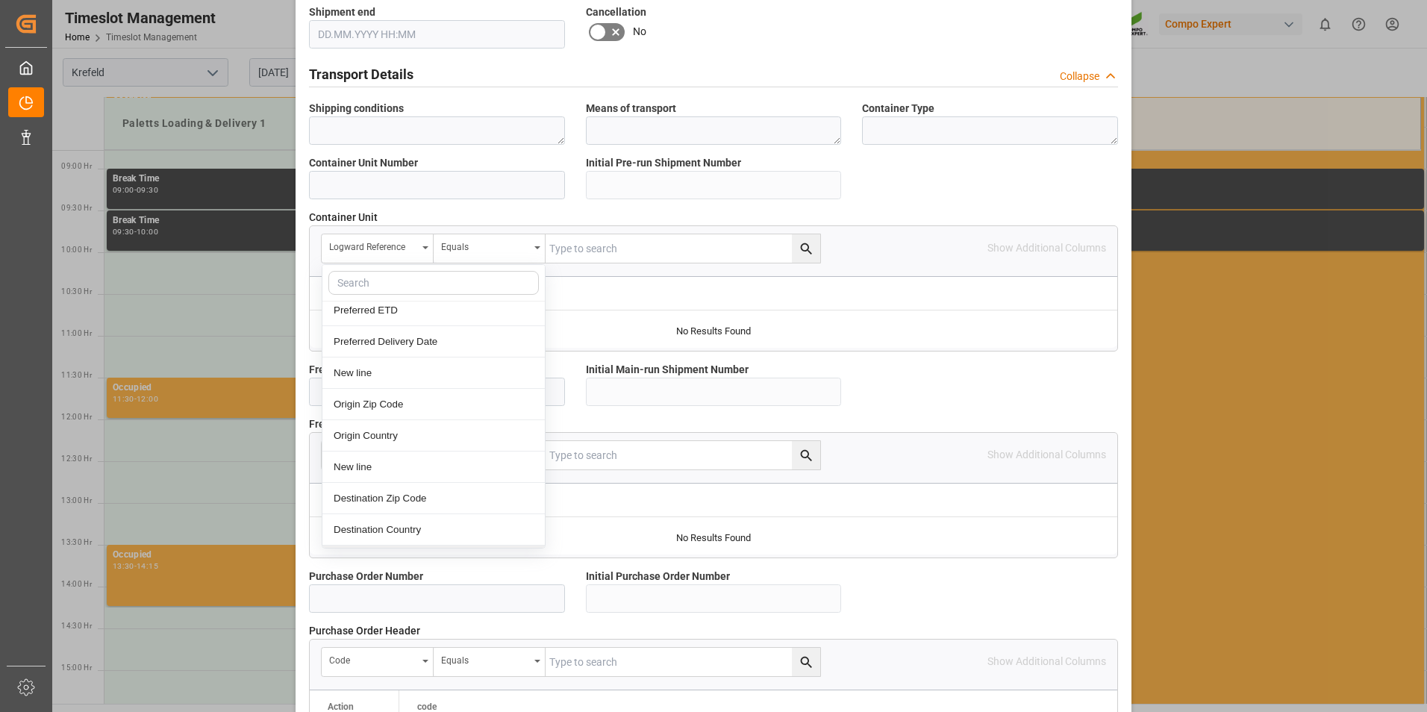
scroll to position [2389, 0]
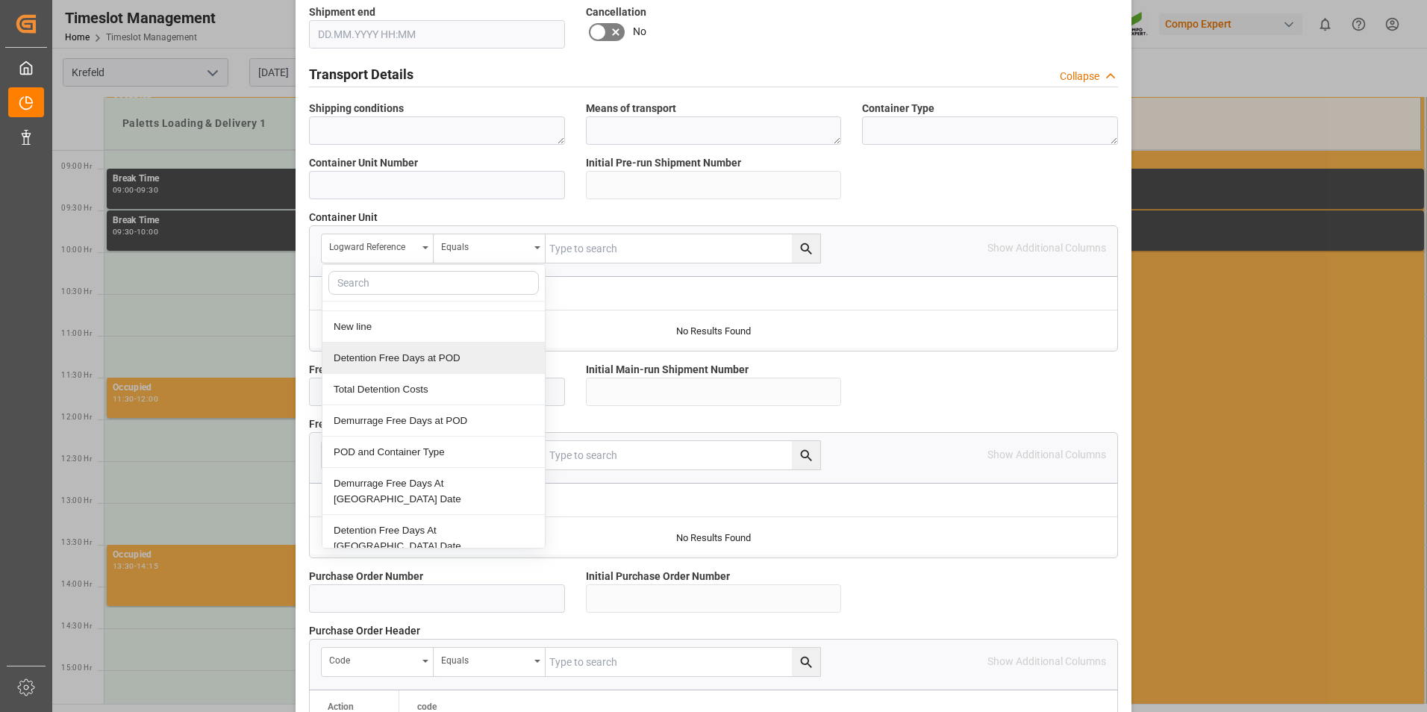
click at [897, 335] on div at bounding box center [714, 329] width 808 height 37
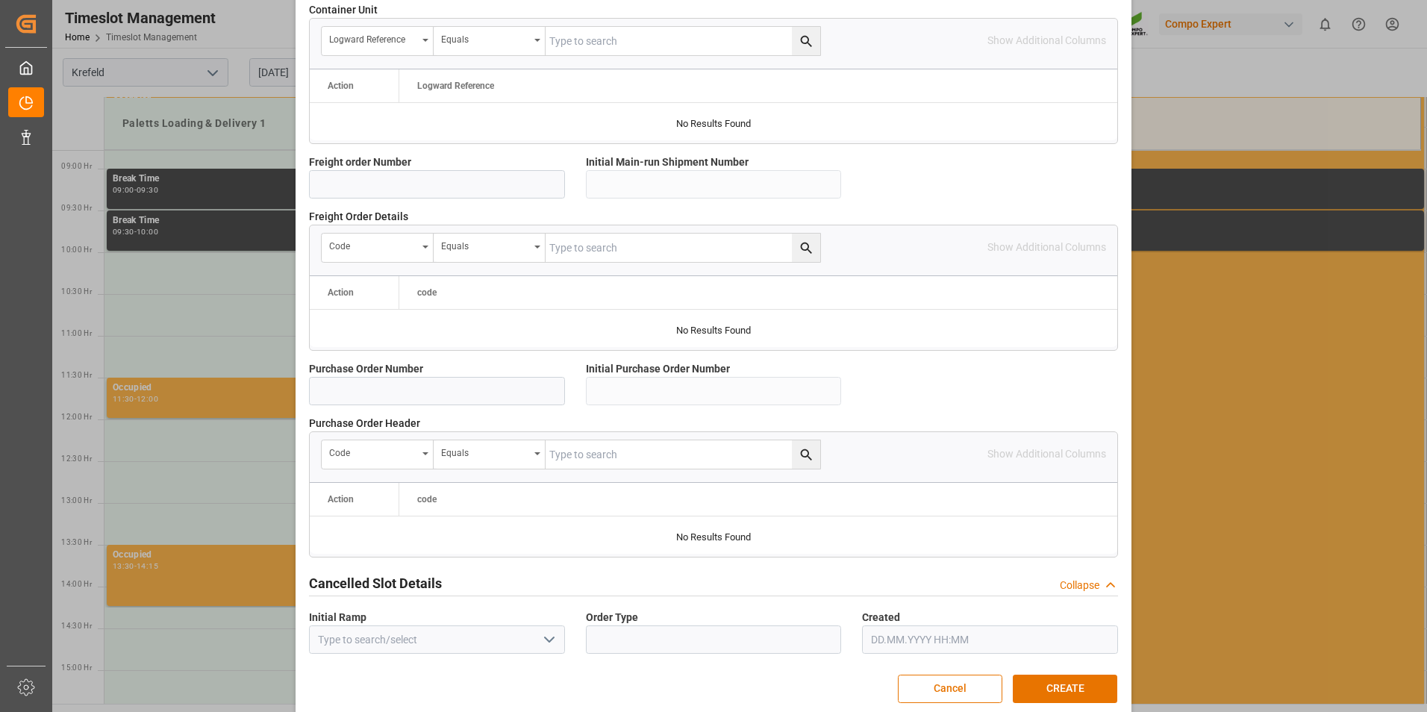
scroll to position [1260, 0]
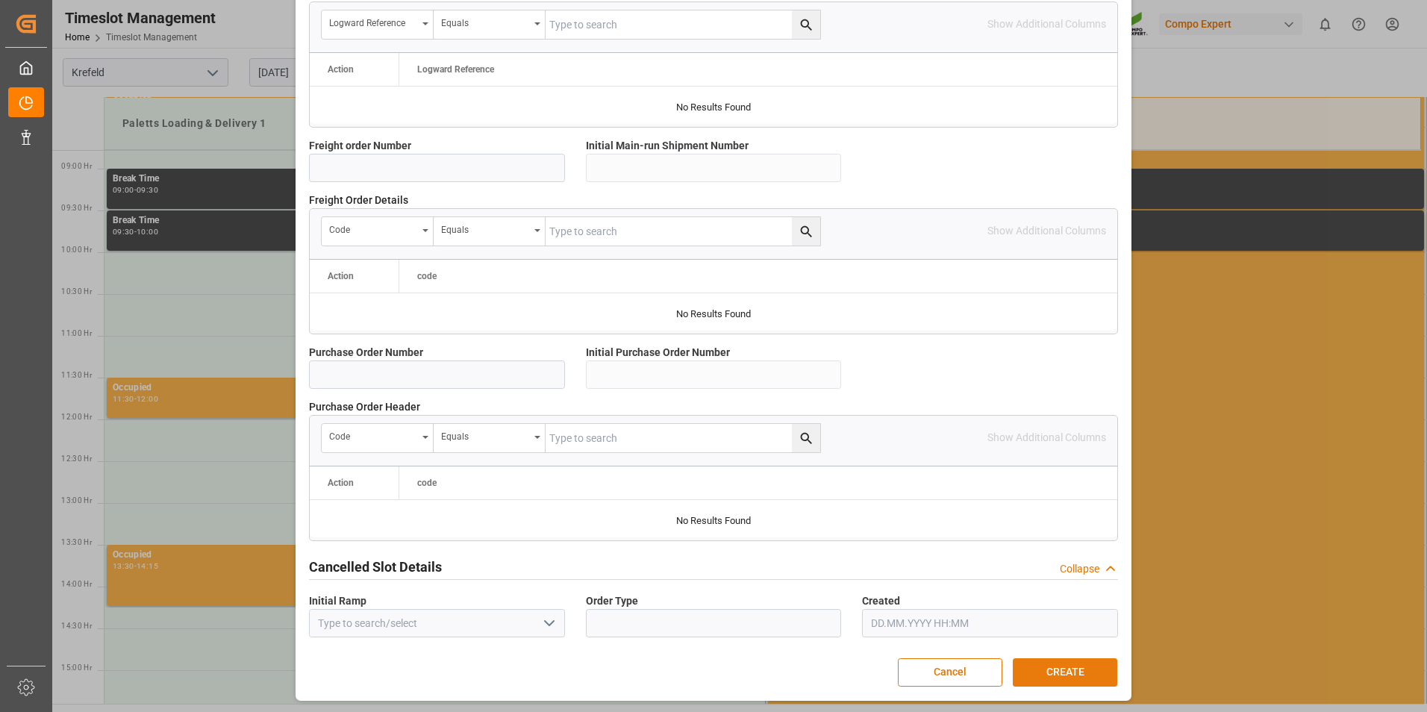
click at [1050, 667] on button "CREATE" at bounding box center [1065, 672] width 105 height 28
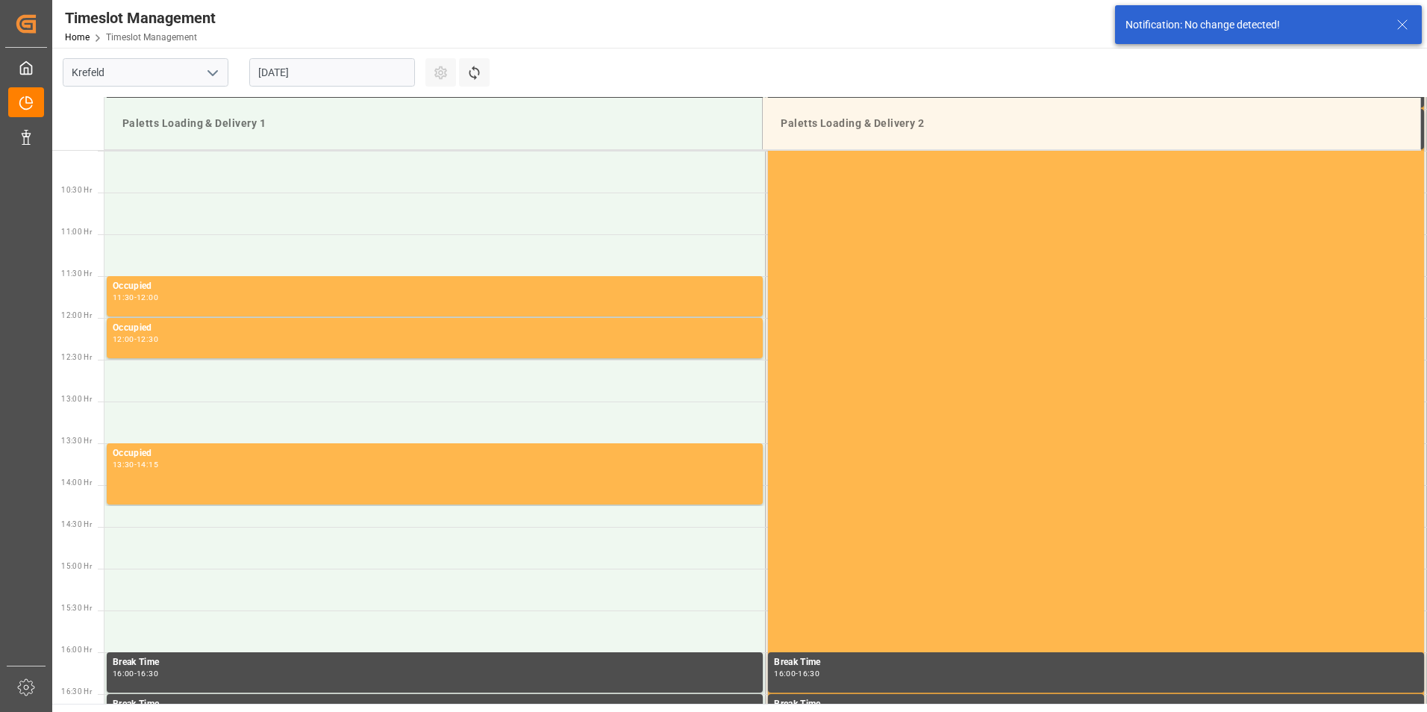
scroll to position [858, 0]
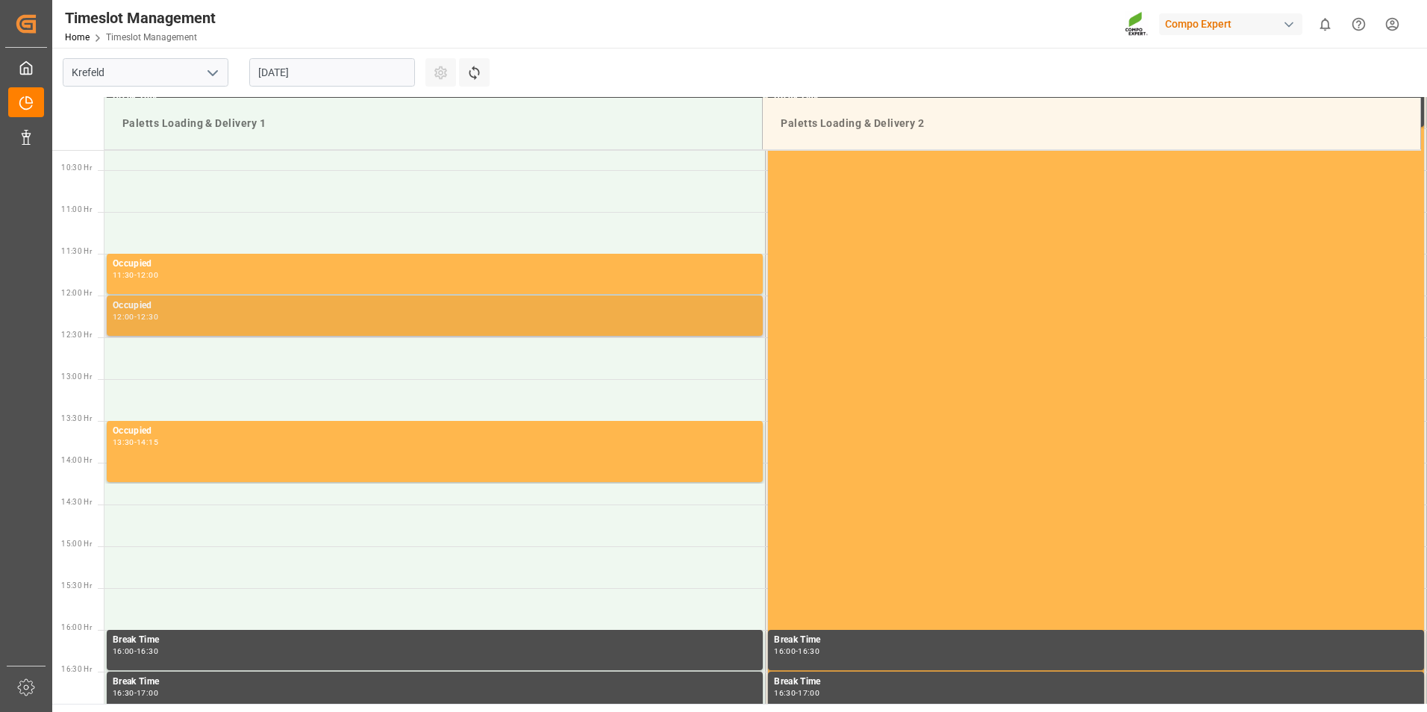
click at [181, 314] on div "12:00 - 12:30" at bounding box center [435, 318] width 644 height 8
click at [129, 317] on div "12:00" at bounding box center [124, 317] width 22 height 7
drag, startPoint x: 129, startPoint y: 317, endPoint x: 163, endPoint y: 314, distance: 34.5
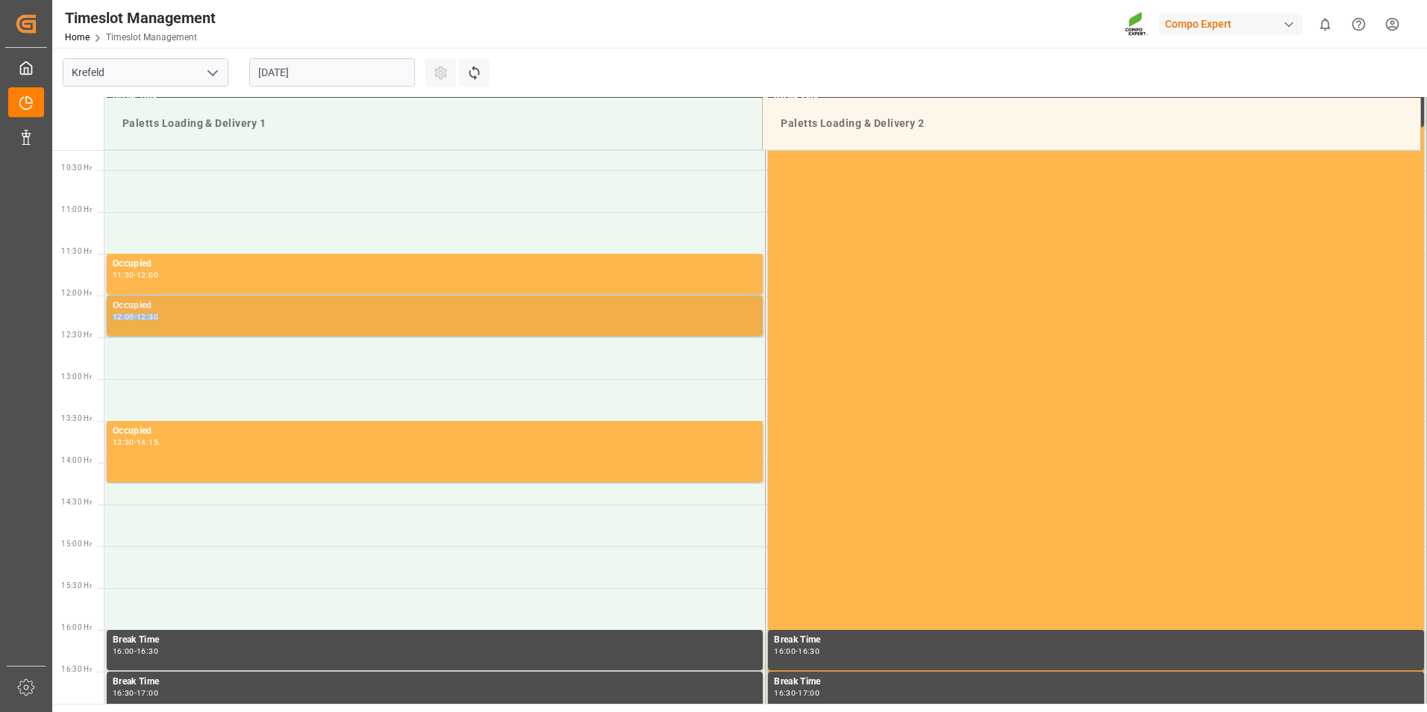
click at [155, 314] on div "12:30" at bounding box center [148, 317] width 22 height 7
drag, startPoint x: 210, startPoint y: 311, endPoint x: 193, endPoint y: 313, distance: 17.2
click at [205, 314] on div "12:00 - 12:30" at bounding box center [435, 318] width 644 height 8
click at [174, 312] on div "Occupied" at bounding box center [435, 306] width 644 height 15
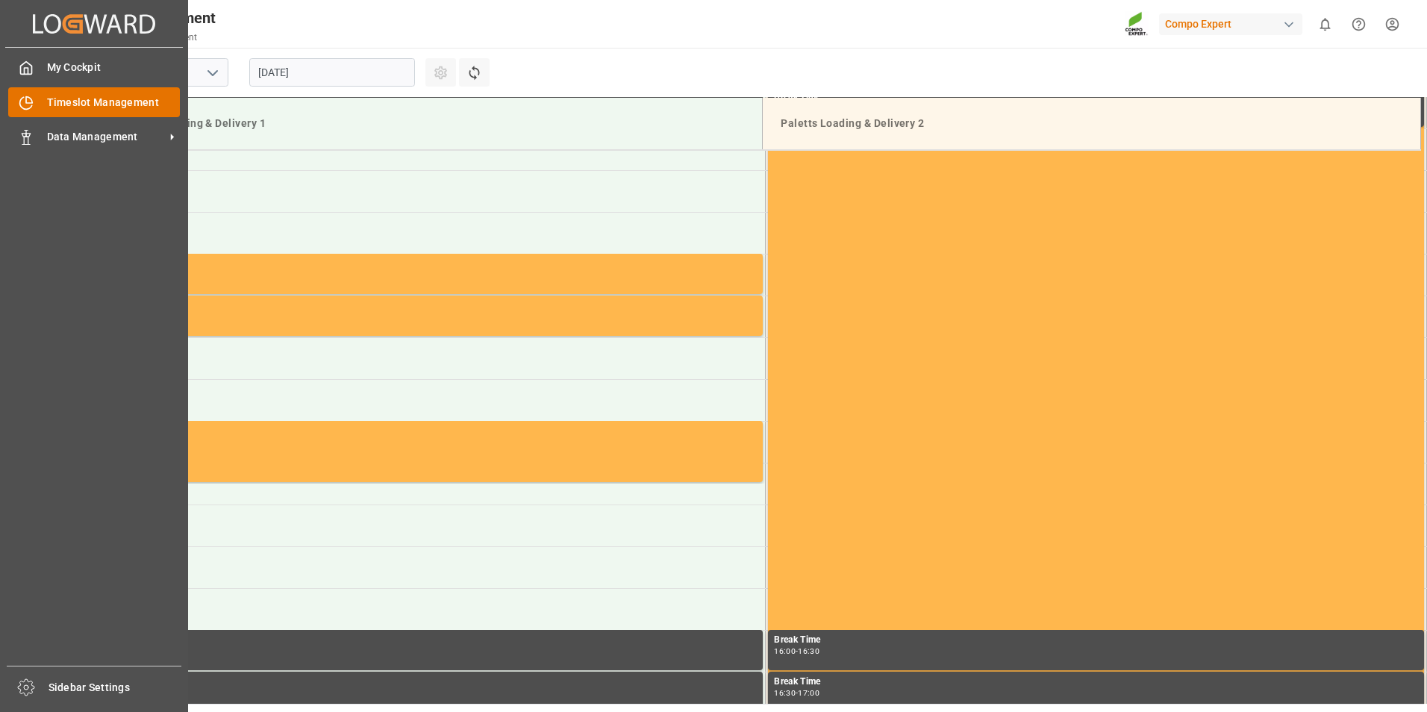
click at [72, 101] on span "Timeslot Management" at bounding box center [114, 103] width 134 height 16
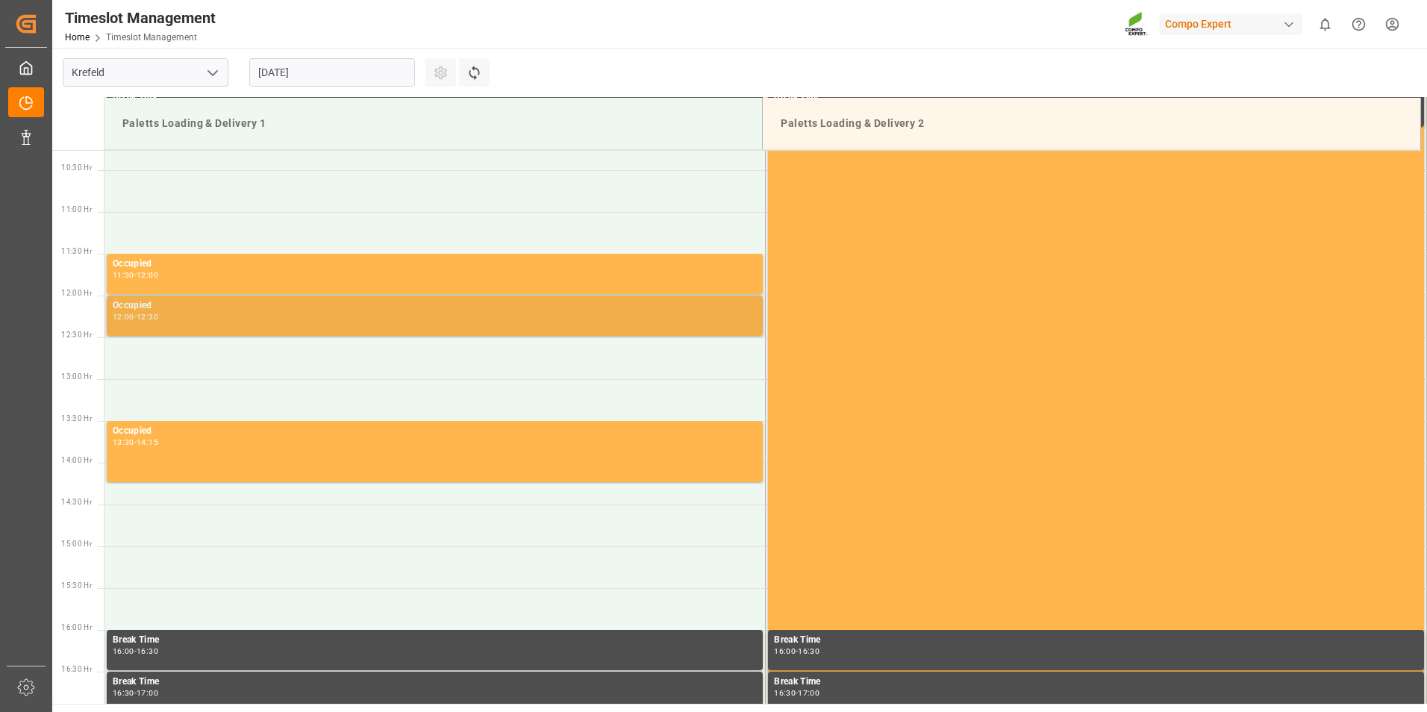
click at [254, 325] on div "Occupied 12:00 - 12:30" at bounding box center [435, 316] width 644 height 34
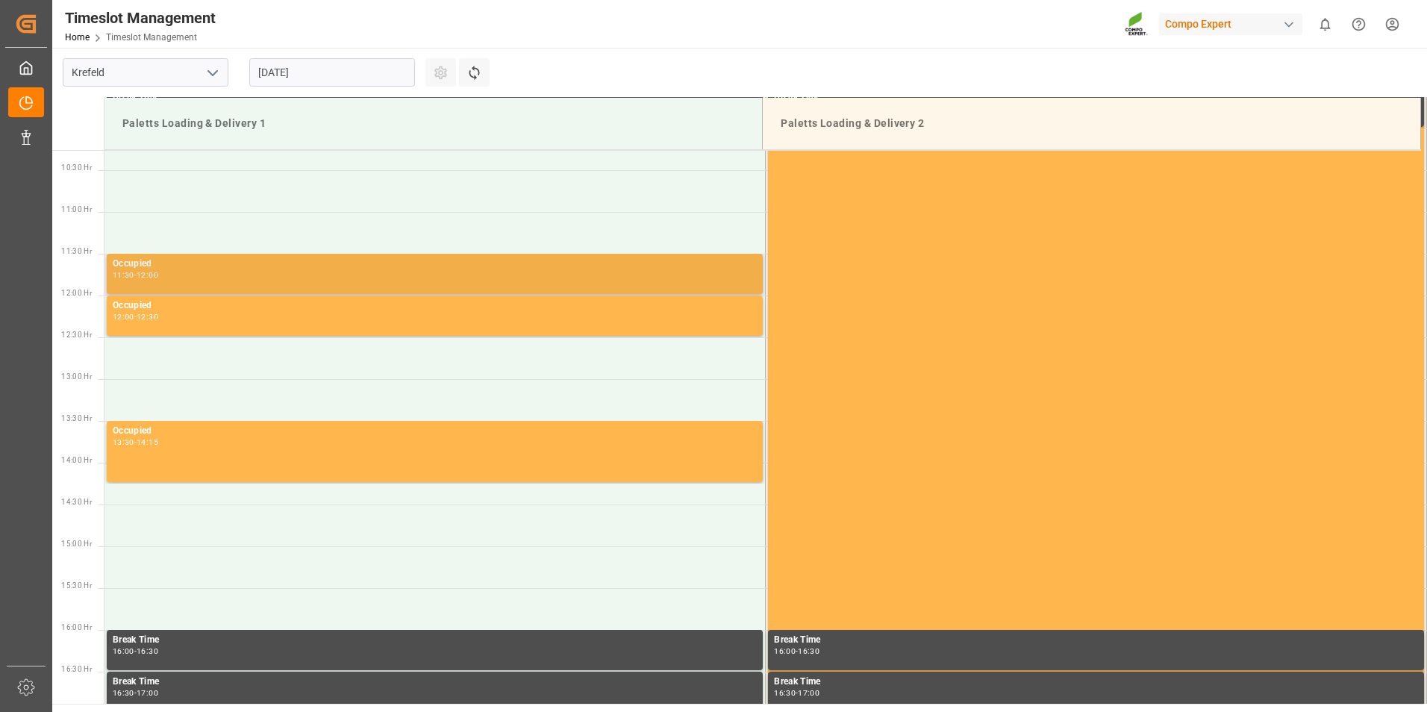
click at [269, 275] on div "11:30 - 12:00" at bounding box center [435, 276] width 644 height 8
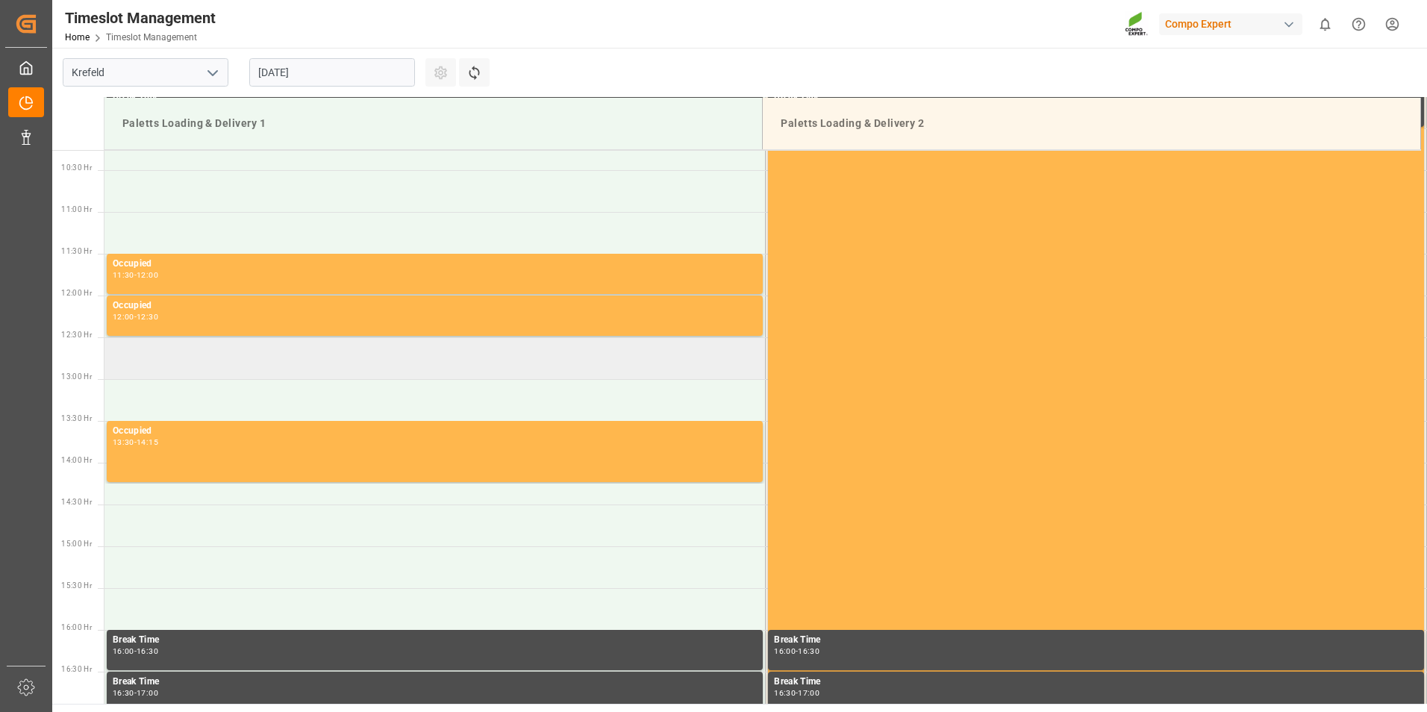
scroll to position [783, 0]
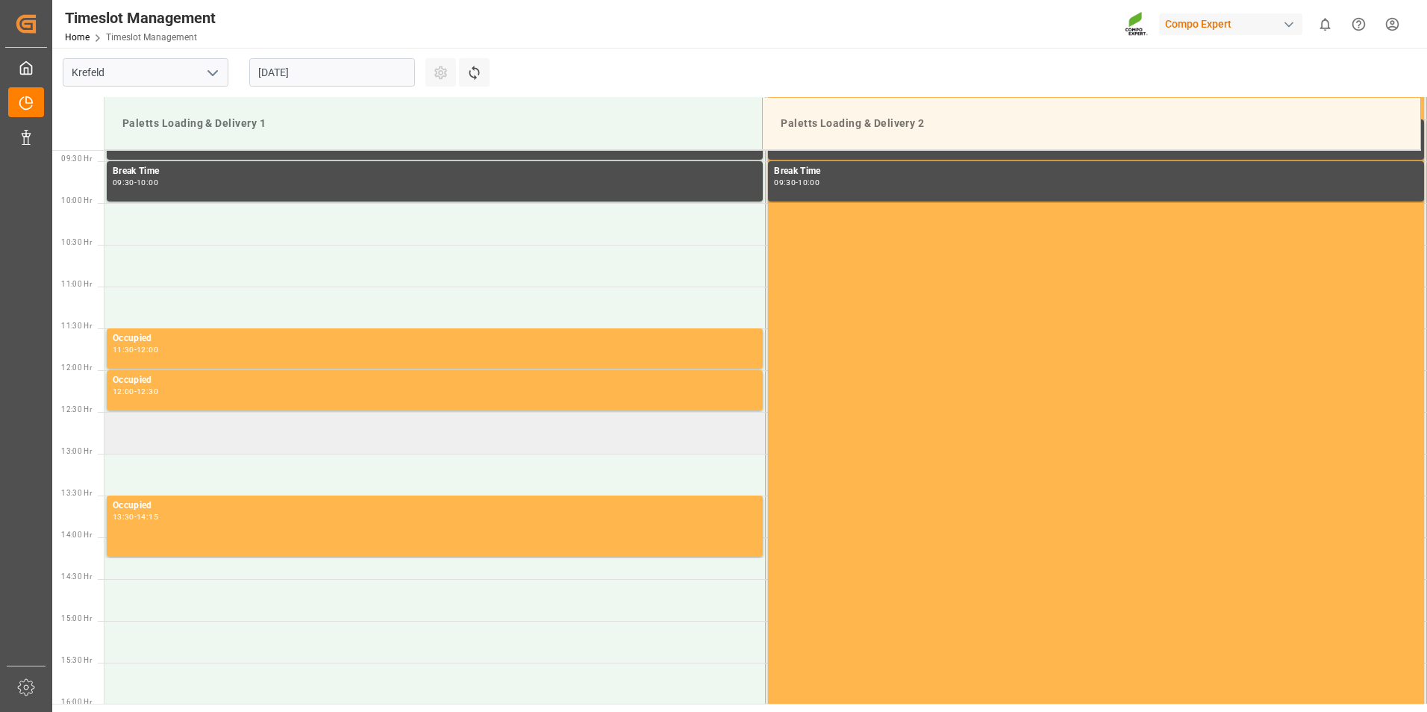
click at [163, 358] on div "Occupied 11:30 - 12:00" at bounding box center [435, 348] width 644 height 34
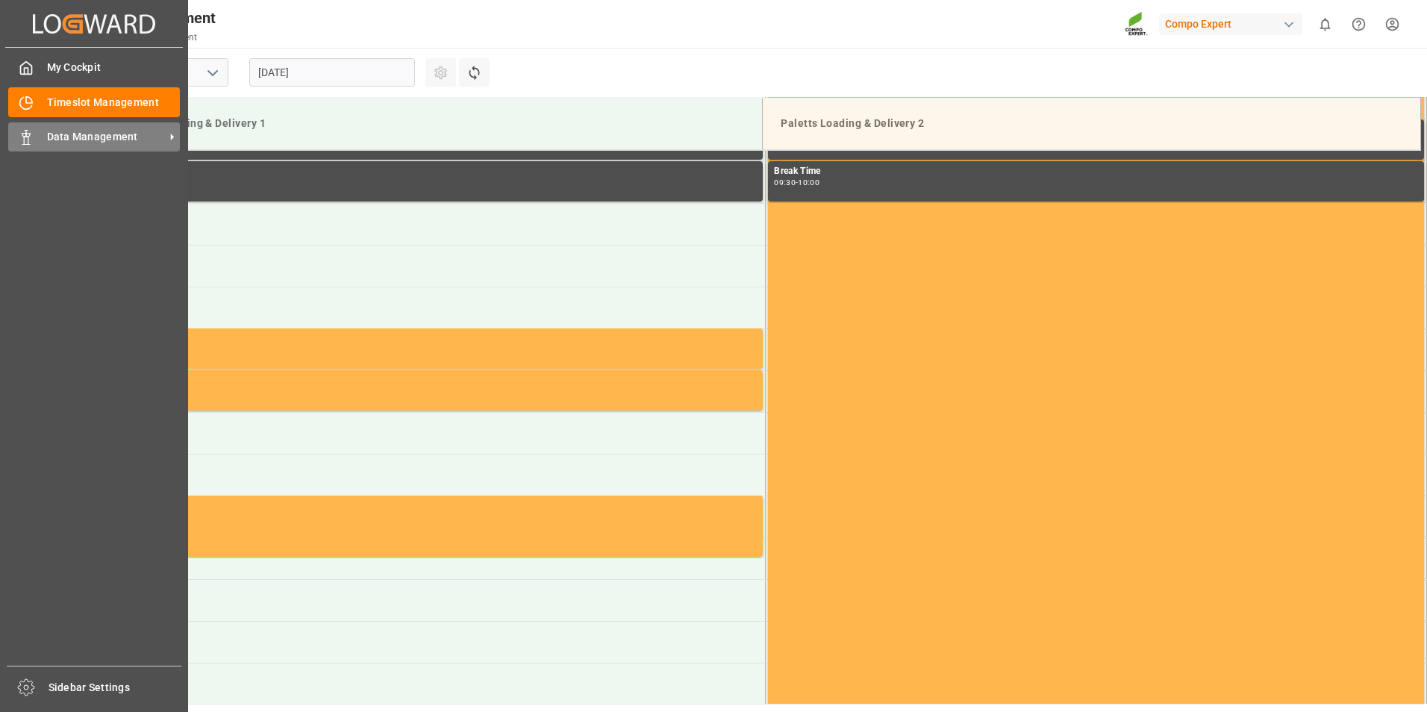
drag, startPoint x: 32, startPoint y: 130, endPoint x: 45, endPoint y: 131, distance: 12.8
click at [32, 130] on icon at bounding box center [26, 137] width 15 height 15
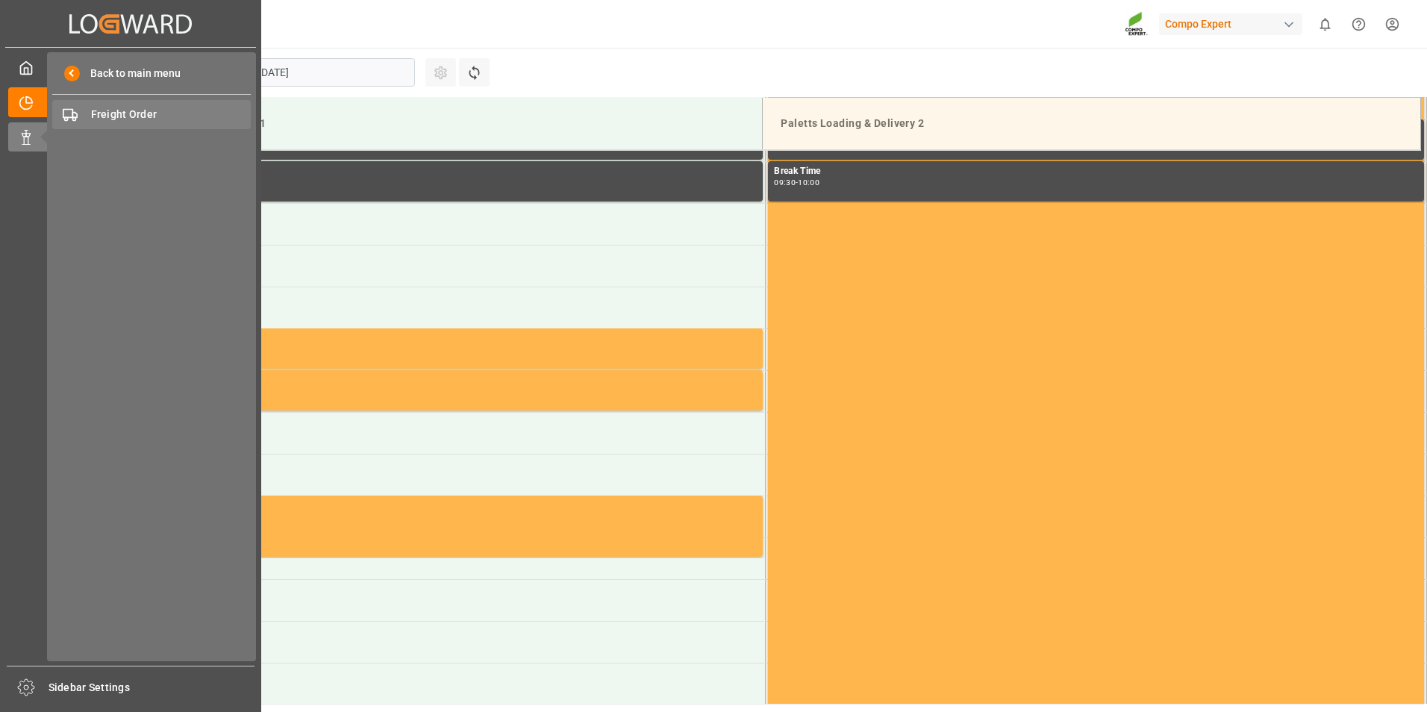
click at [148, 111] on span "Freight Order" at bounding box center [171, 115] width 161 height 16
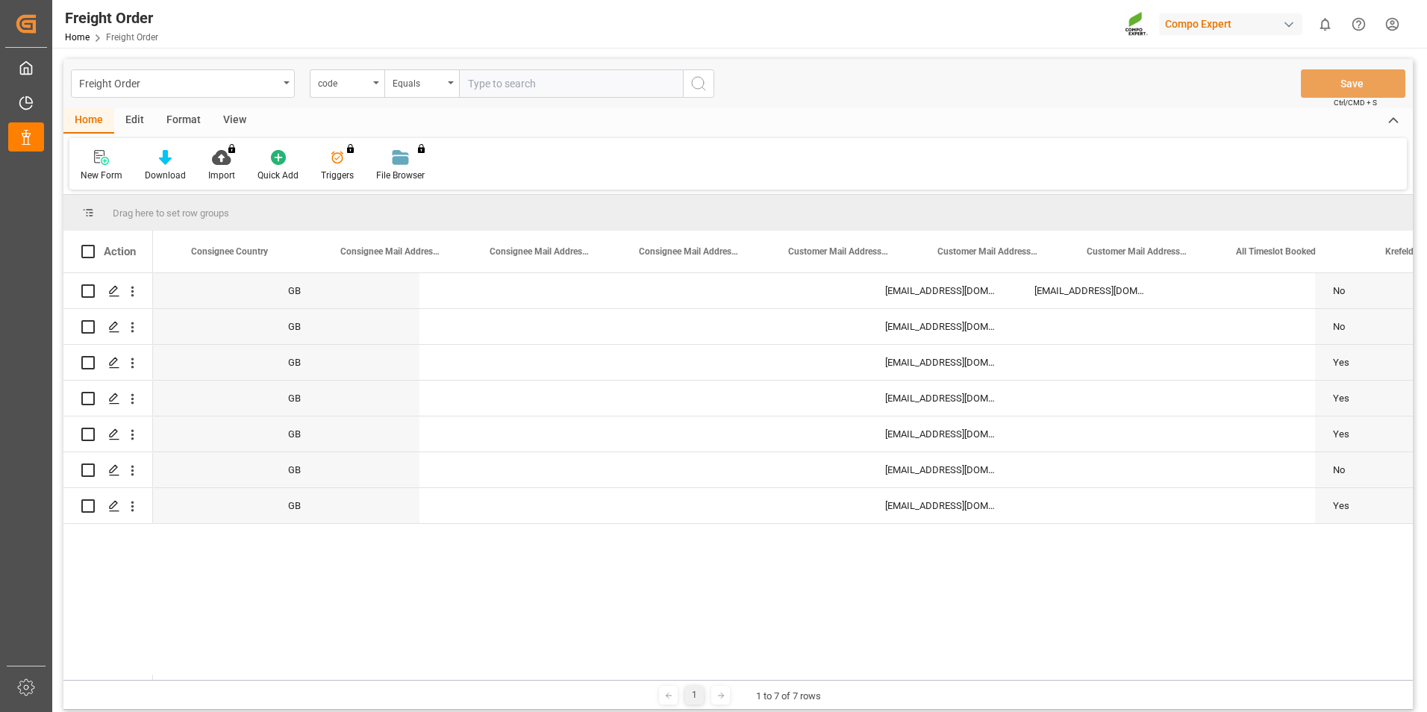
scroll to position [0, 1830]
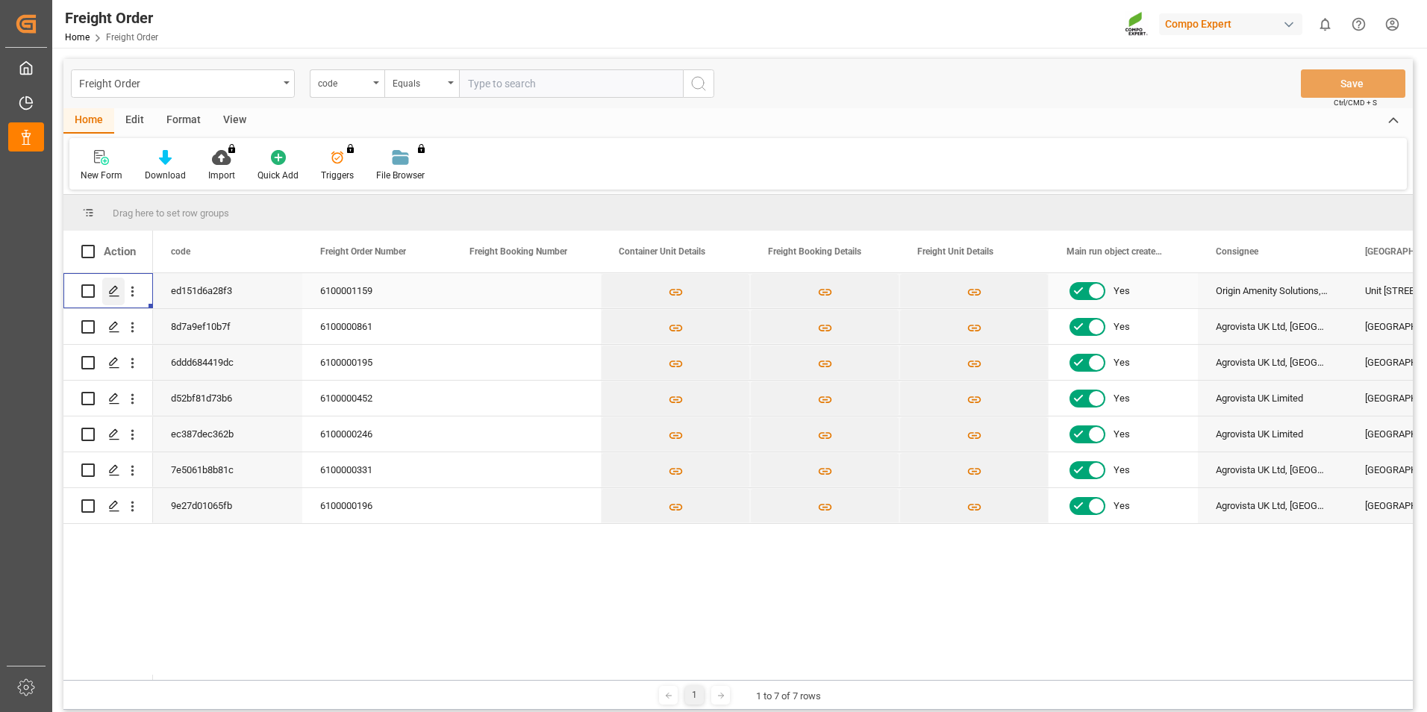
click at [117, 298] on div "Press SPACE to select this row." at bounding box center [113, 292] width 22 height 28
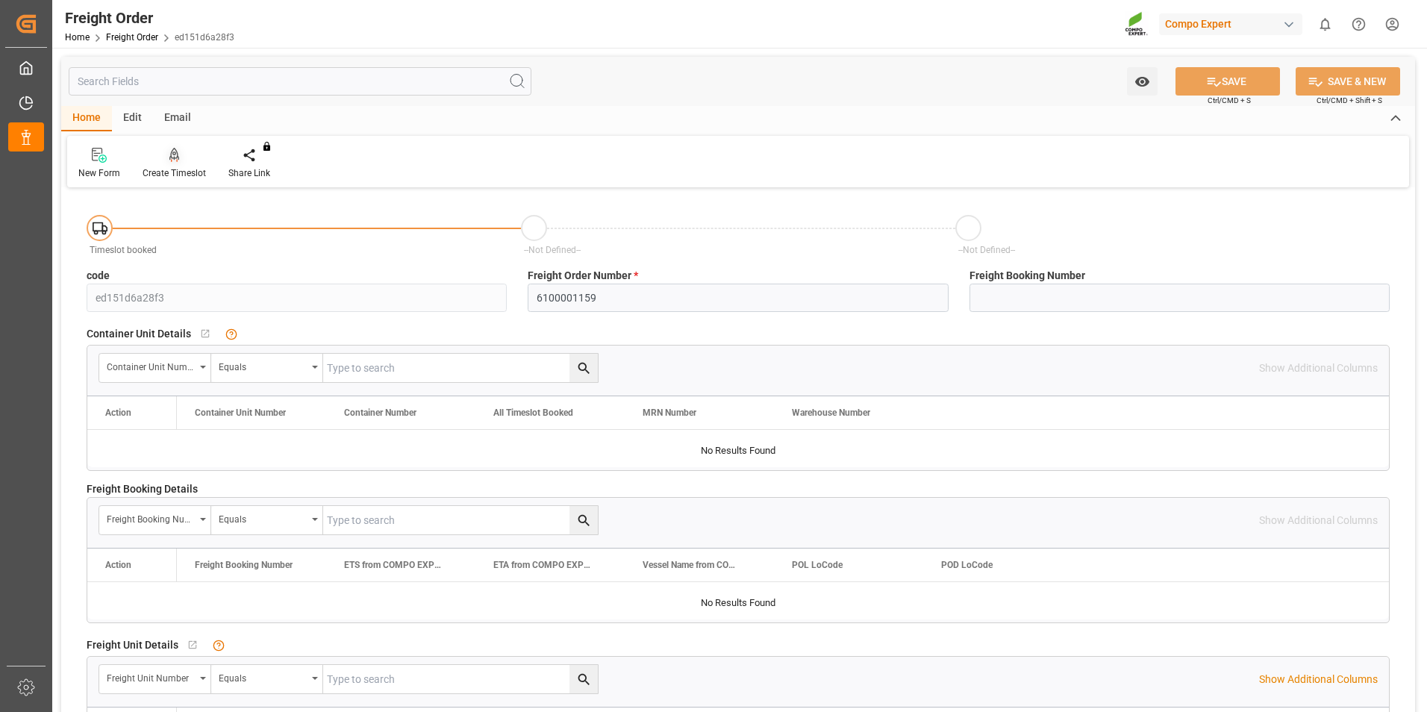
click at [184, 161] on div at bounding box center [174, 155] width 63 height 16
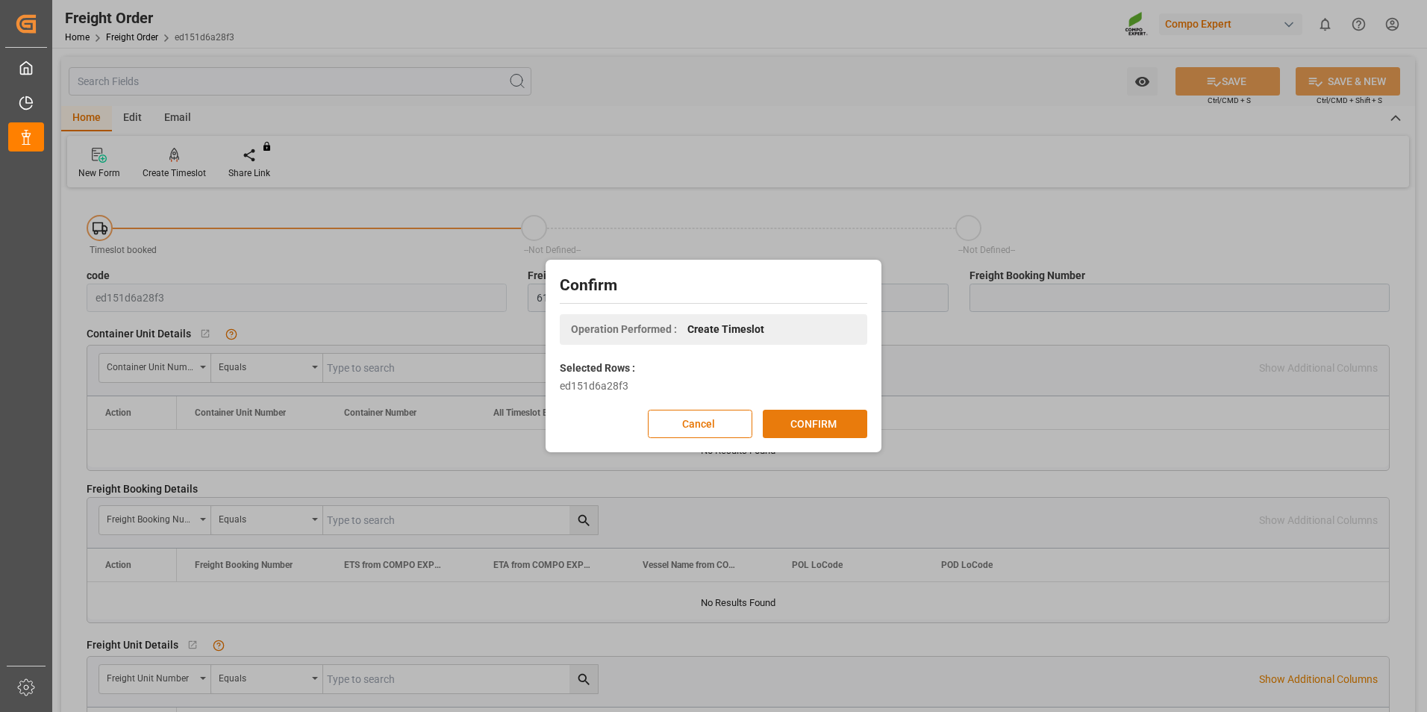
click at [827, 425] on button "CONFIRM" at bounding box center [815, 424] width 105 height 28
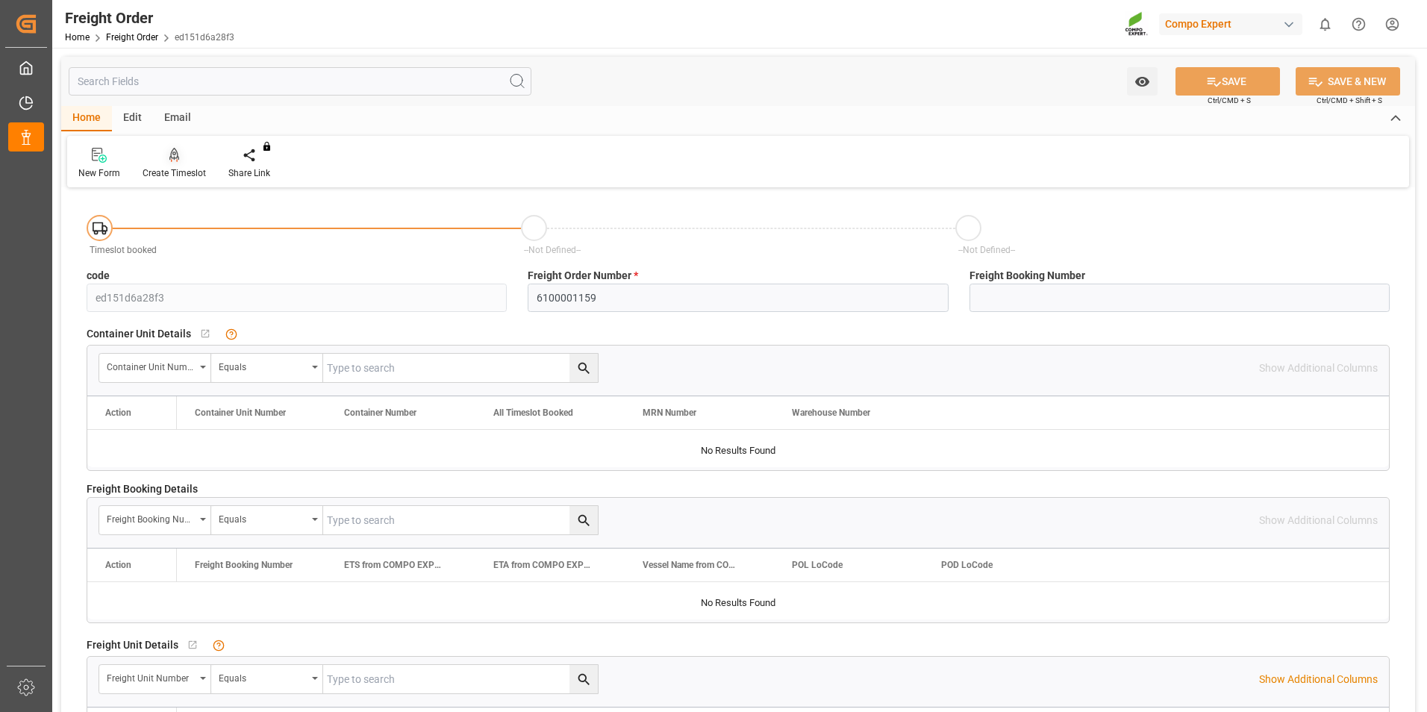
click at [166, 161] on div at bounding box center [174, 155] width 63 height 16
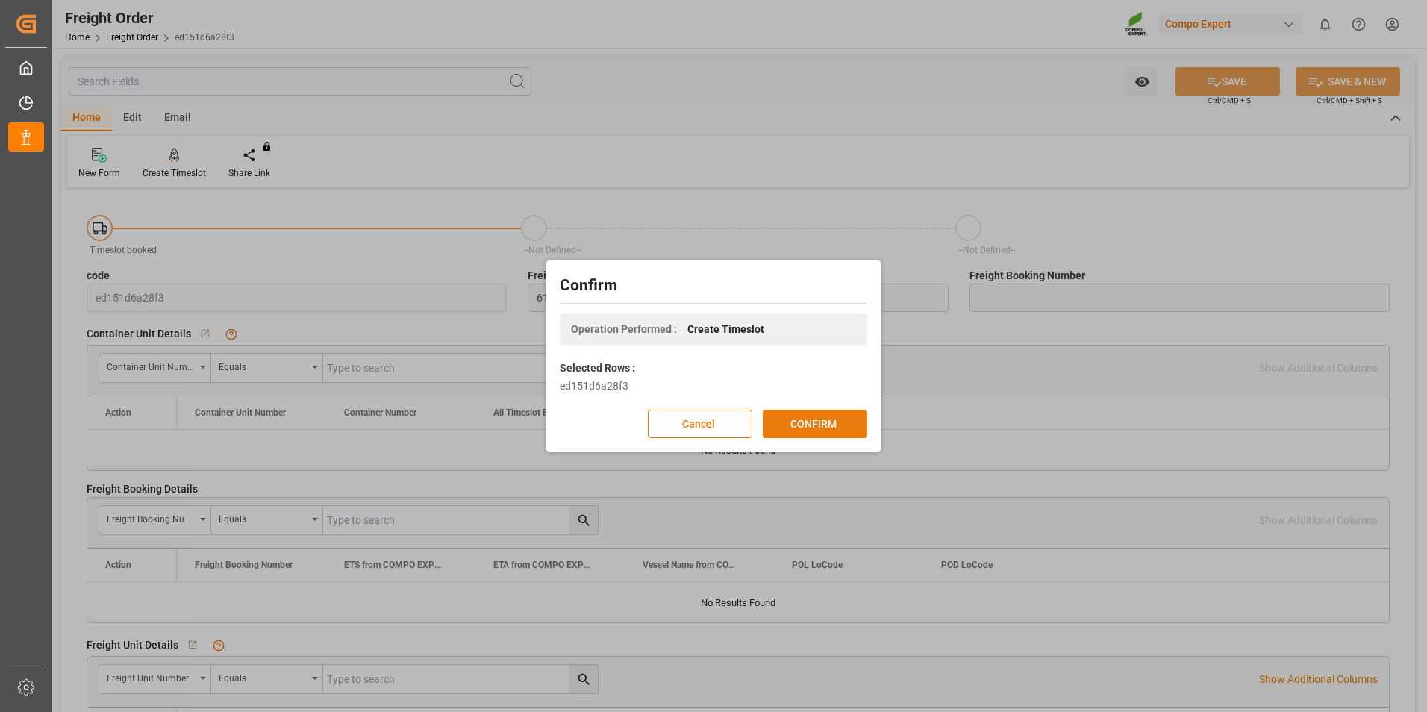
click at [805, 431] on button "CONFIRM" at bounding box center [815, 424] width 105 height 28
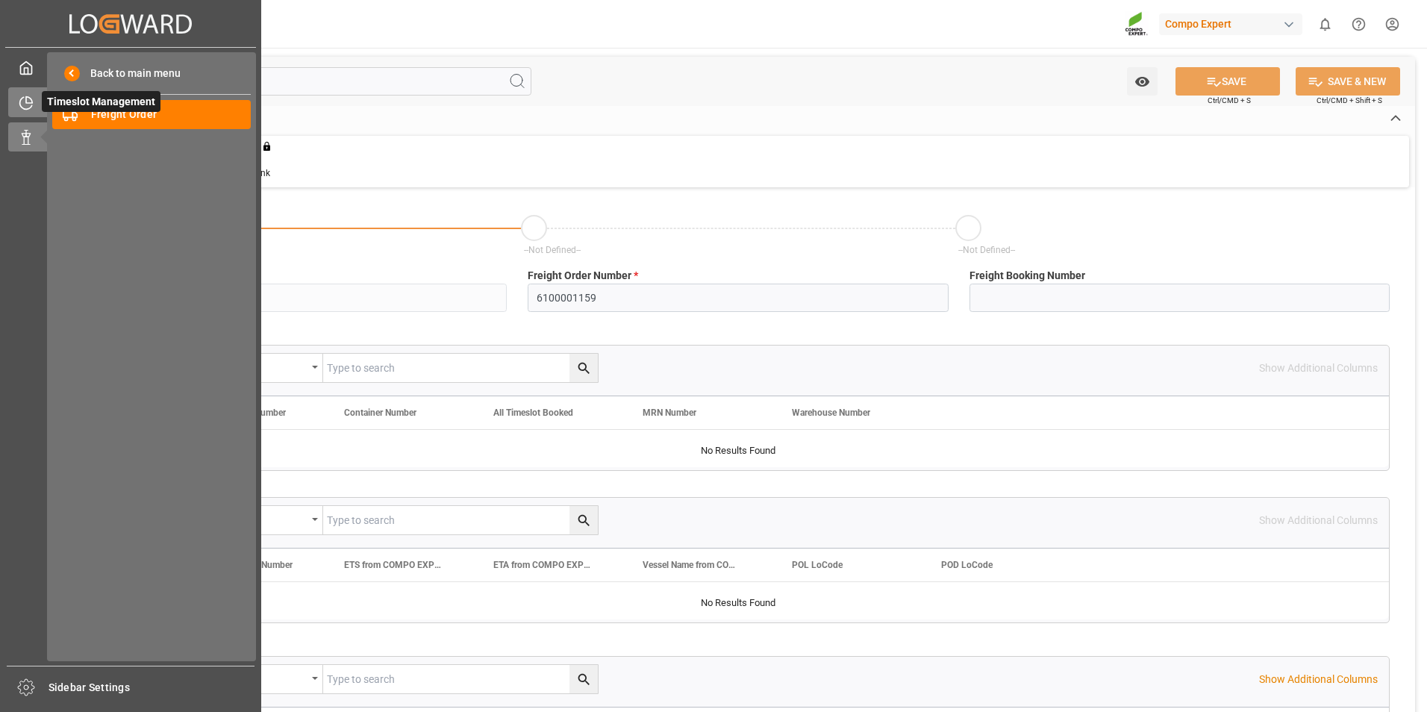
click at [37, 99] on div "Timeslot Management Timeslot Management" at bounding box center [130, 101] width 245 height 29
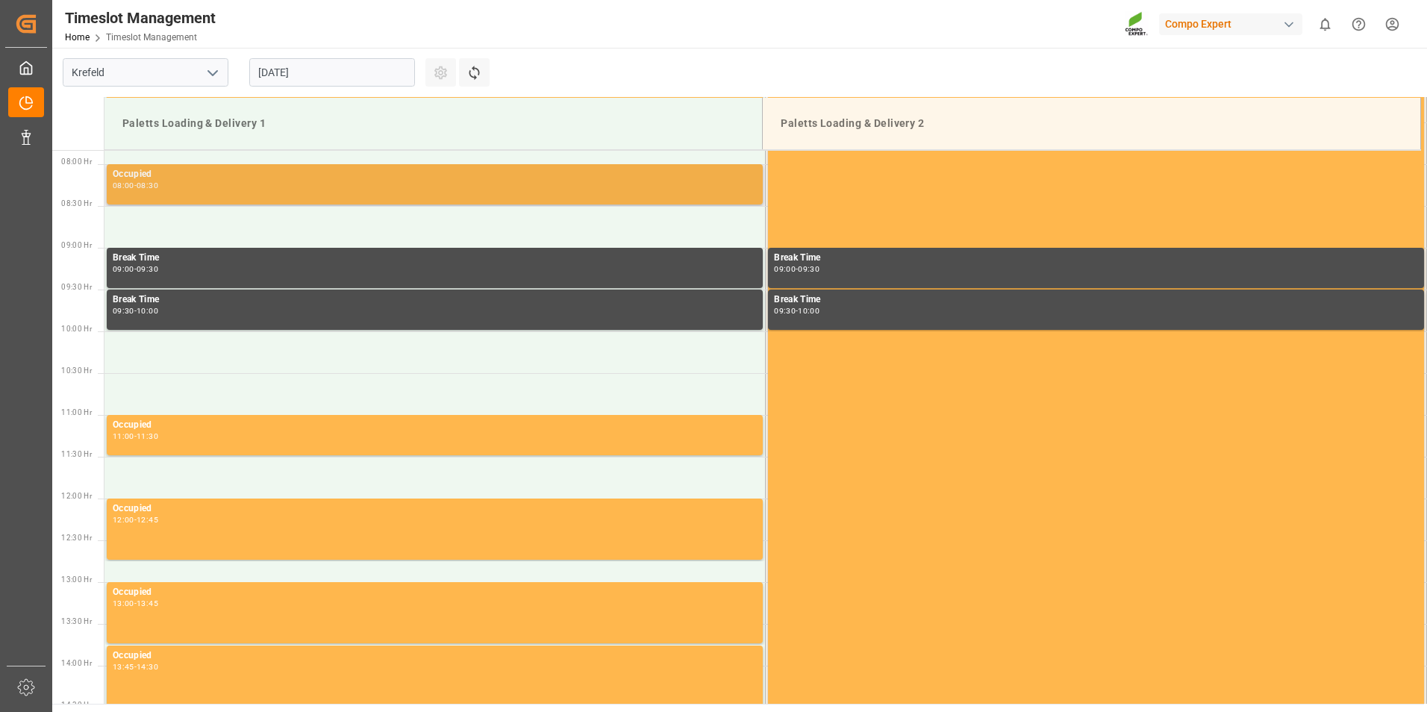
scroll to position [659, 0]
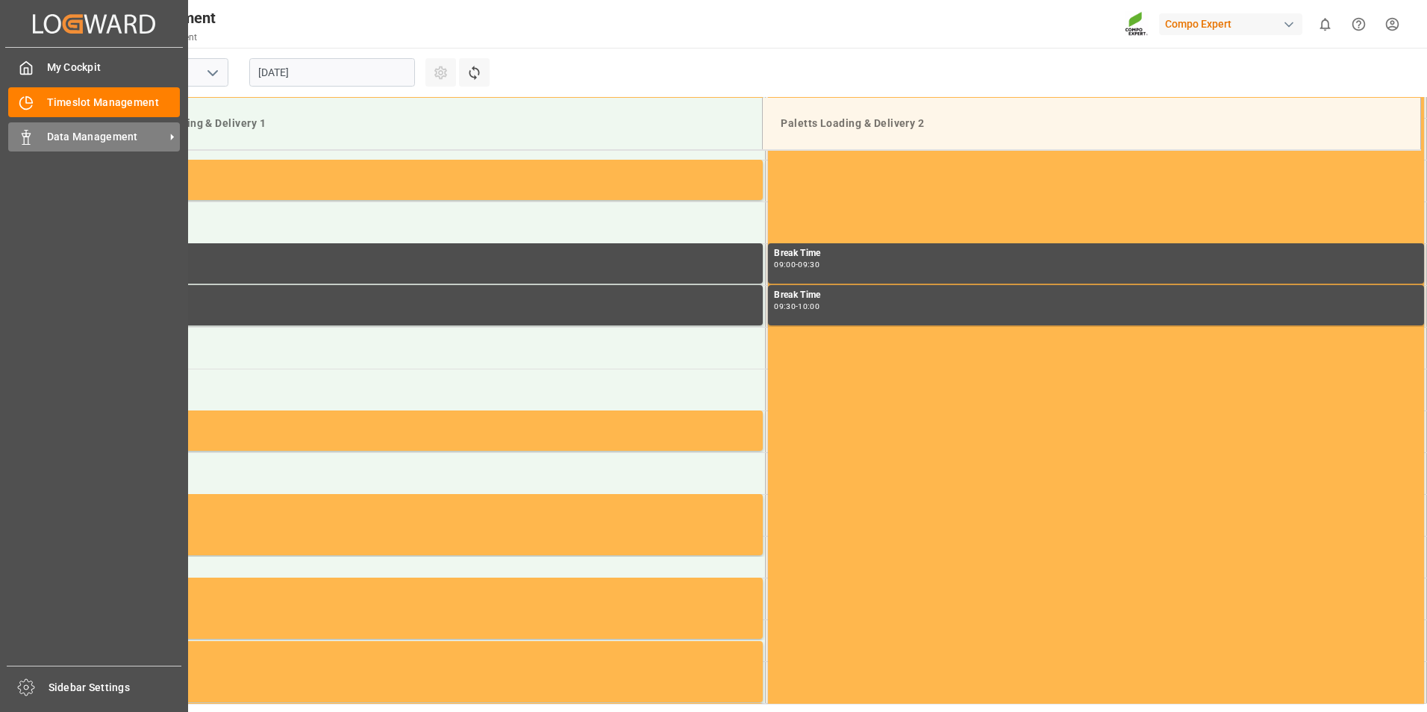
click at [40, 140] on div "Data Management Data Management" at bounding box center [94, 136] width 172 height 29
click at [114, 129] on span "Data Management" at bounding box center [106, 137] width 118 height 16
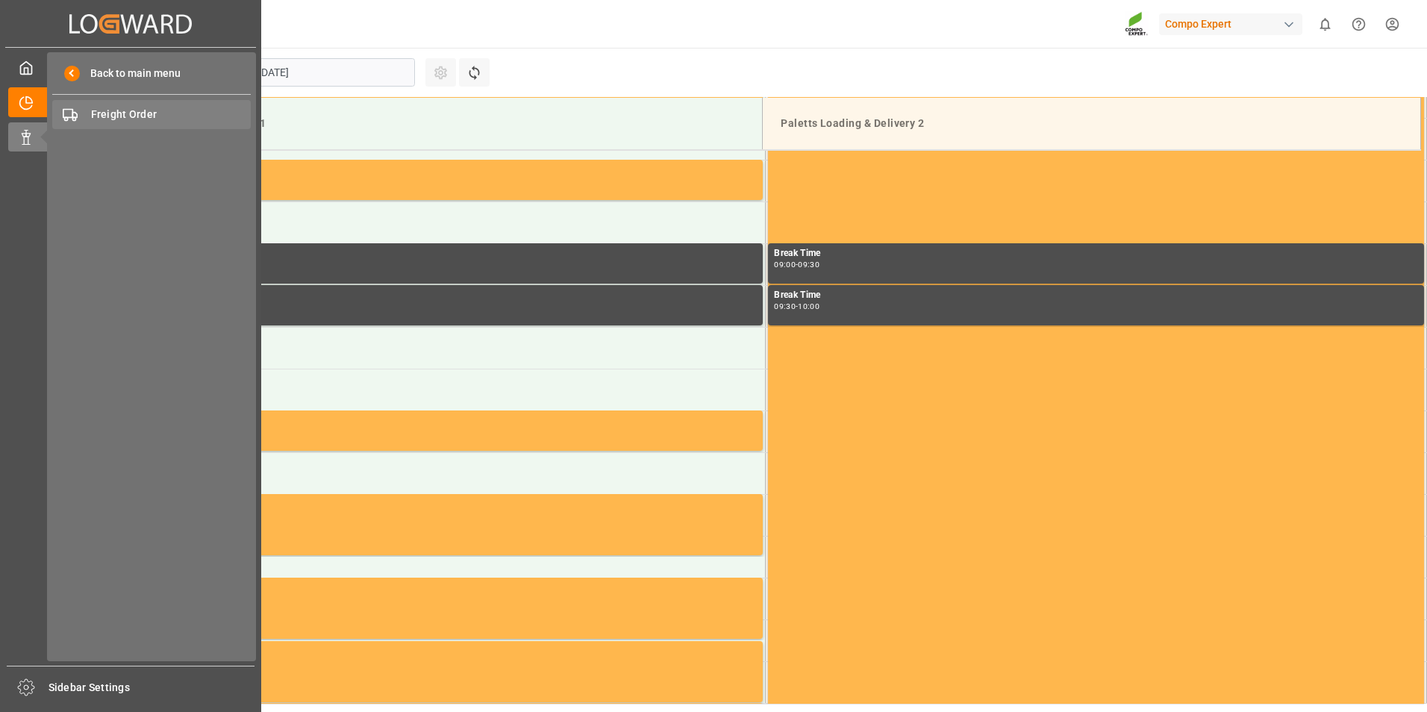
click at [112, 107] on span "Freight Order" at bounding box center [171, 115] width 161 height 16
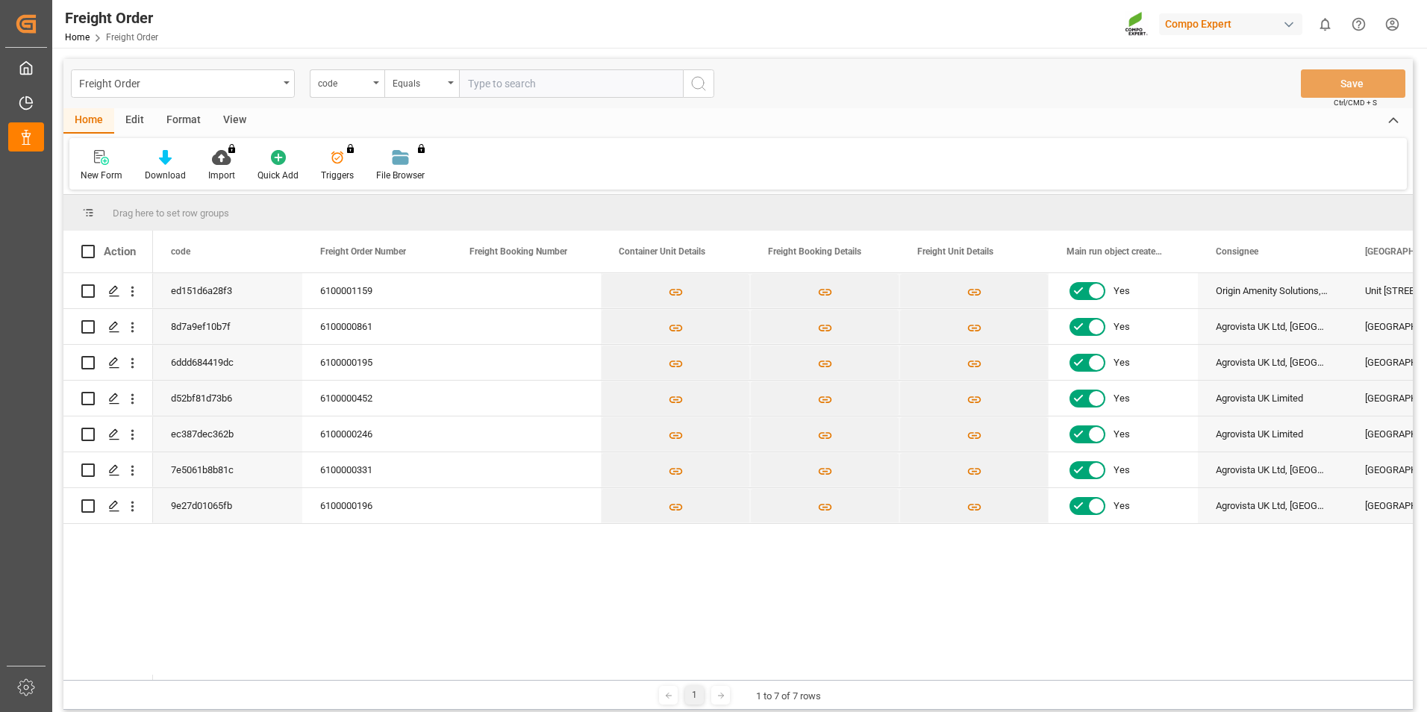
drag, startPoint x: 396, startPoint y: 681, endPoint x: 647, endPoint y: 682, distance: 251.6
click at [647, 682] on div "1 1 to 7 of 7 rows" at bounding box center [738, 695] width 1350 height 30
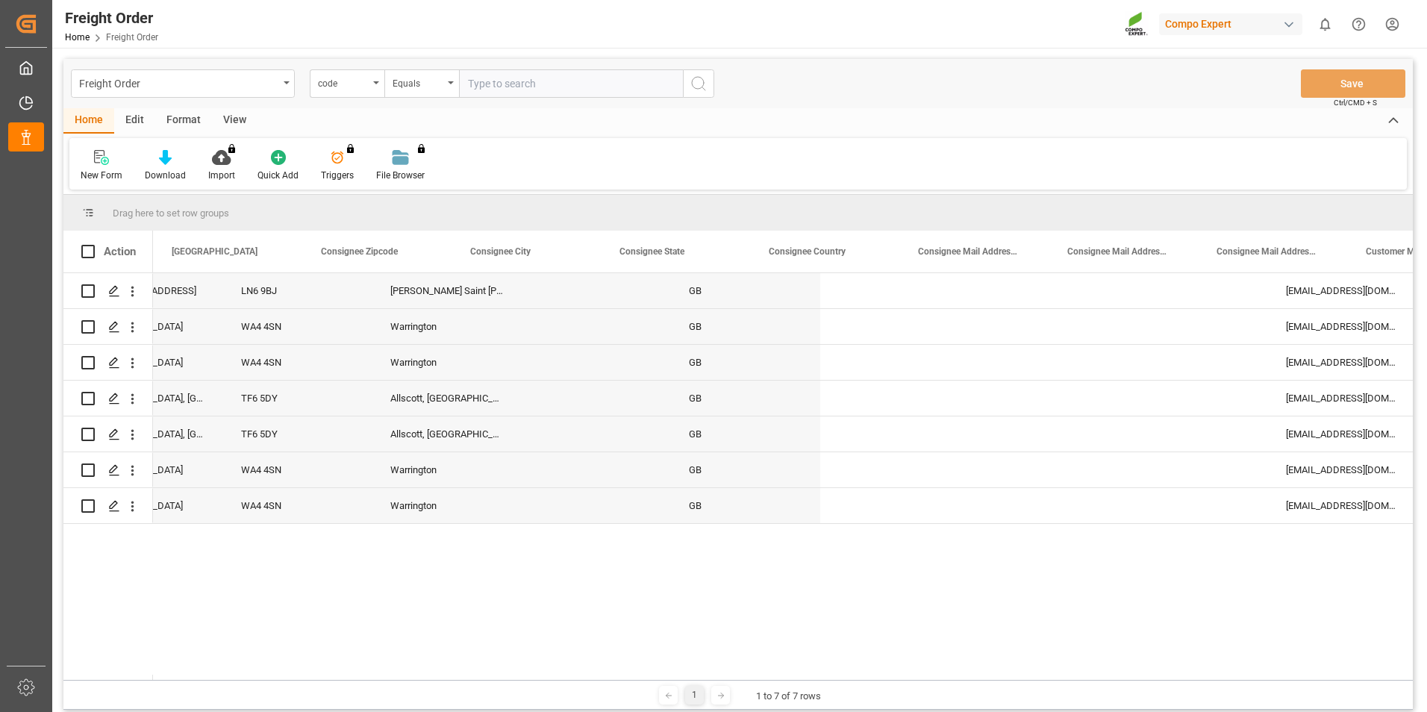
scroll to position [0, 1276]
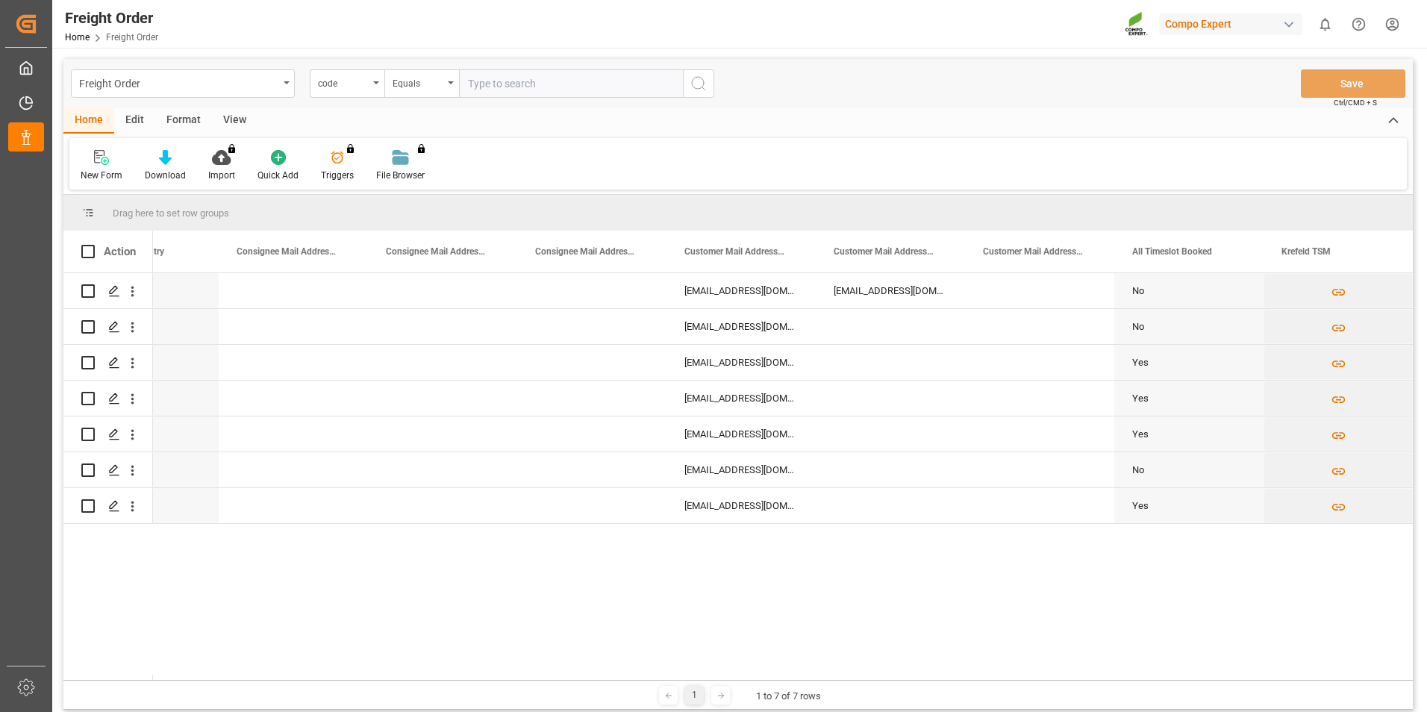
click at [678, 39] on div "Freight Order Home Freight Order Compo Expert 0 Notifications Only show unread …" at bounding box center [735, 24] width 1386 height 48
click at [617, 15] on div "Freight Order Home Freight Order Compo Expert 0 Notifications Only show unread …" at bounding box center [735, 24] width 1386 height 48
